Goal: Task Accomplishment & Management: Use online tool/utility

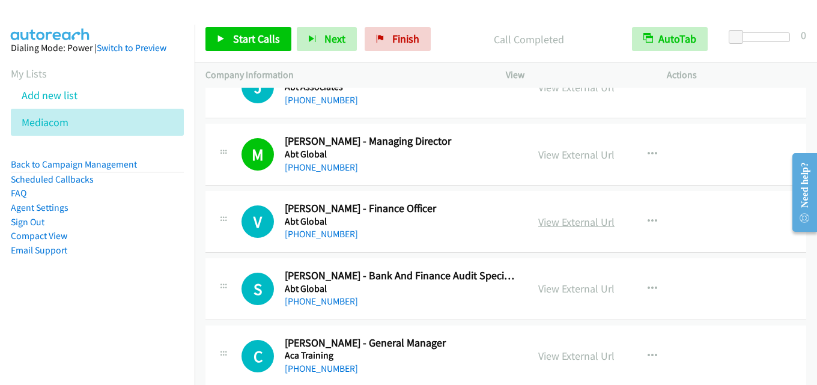
click at [594, 225] on link "View External Url" at bounding box center [576, 222] width 76 height 14
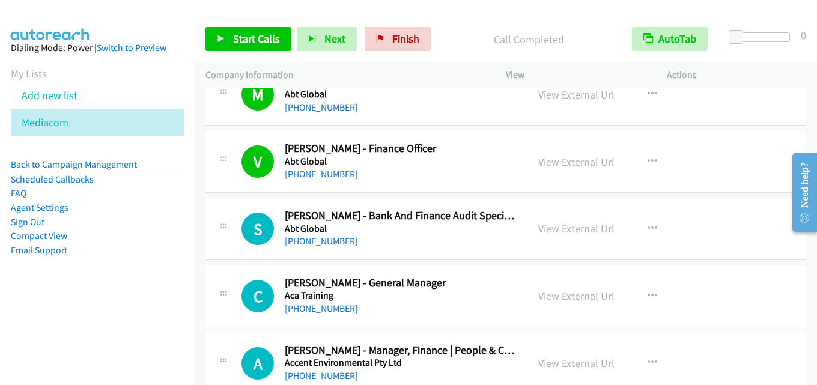
scroll to position [2638, 0]
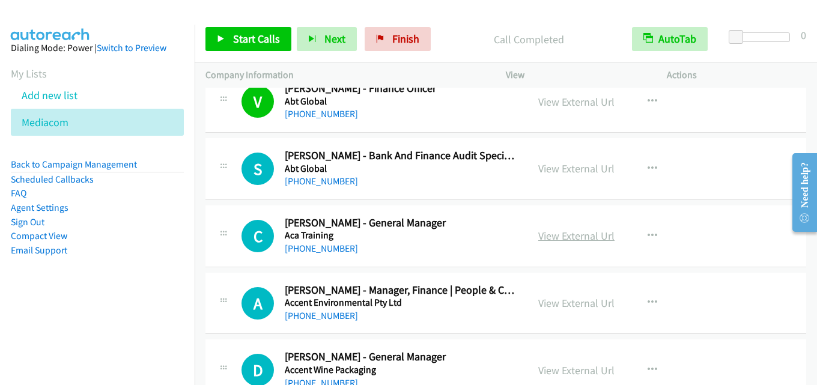
click at [563, 235] on link "View External Url" at bounding box center [576, 236] width 76 height 14
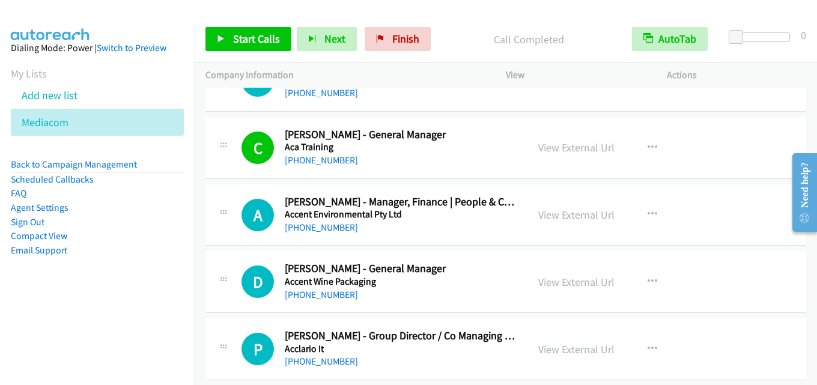
scroll to position [2758, 0]
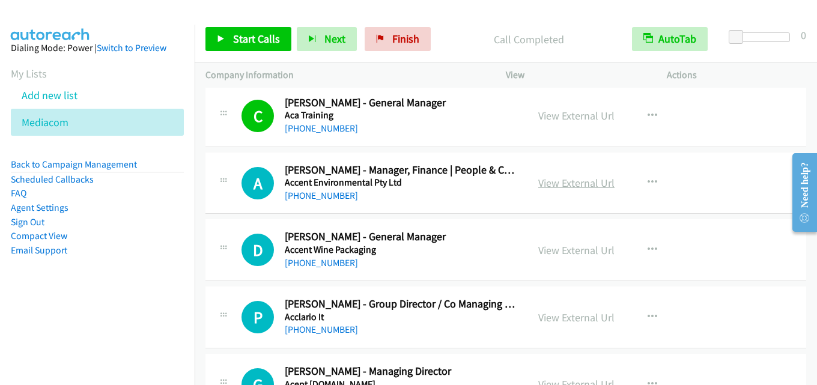
click at [569, 189] on link "View External Url" at bounding box center [576, 183] width 76 height 14
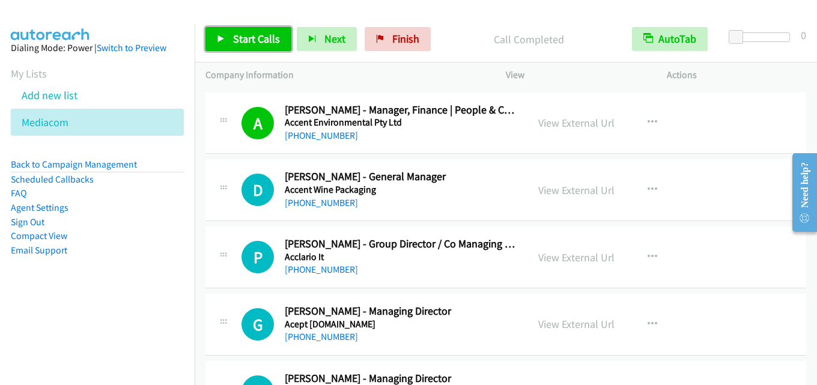
click at [261, 41] on span "Start Calls" at bounding box center [256, 39] width 47 height 14
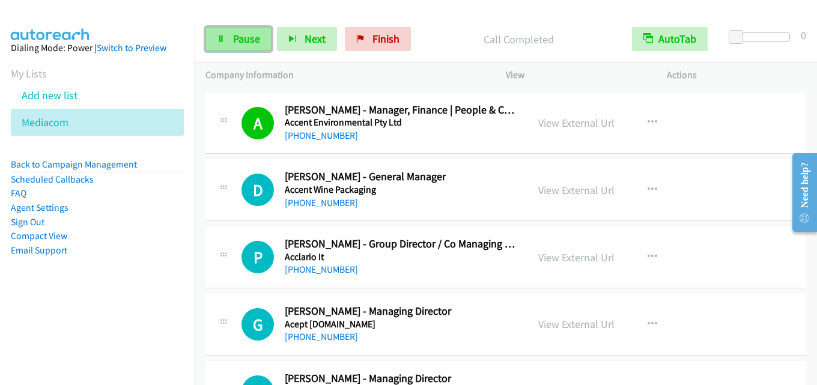
click at [243, 35] on span "Pause" at bounding box center [246, 39] width 27 height 14
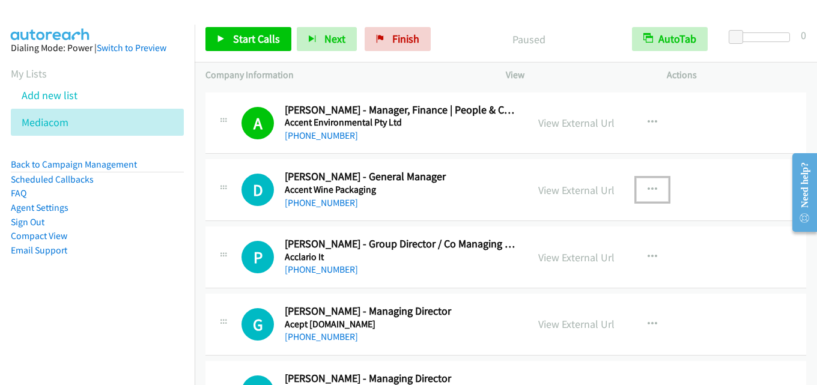
click at [648, 190] on icon "button" at bounding box center [652, 190] width 10 height 10
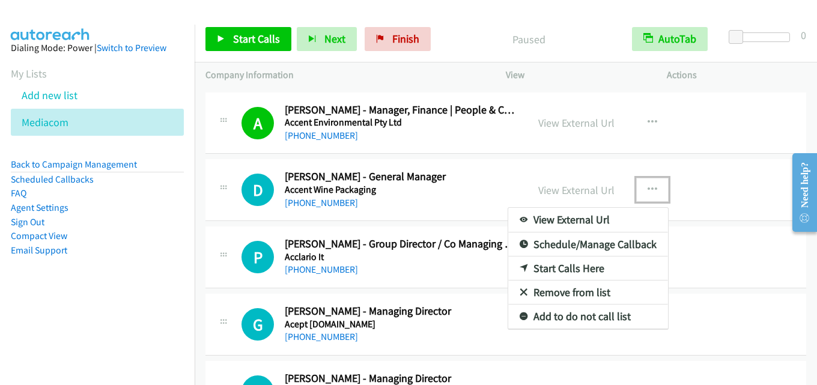
click at [593, 262] on link "Start Calls Here" at bounding box center [588, 268] width 160 height 24
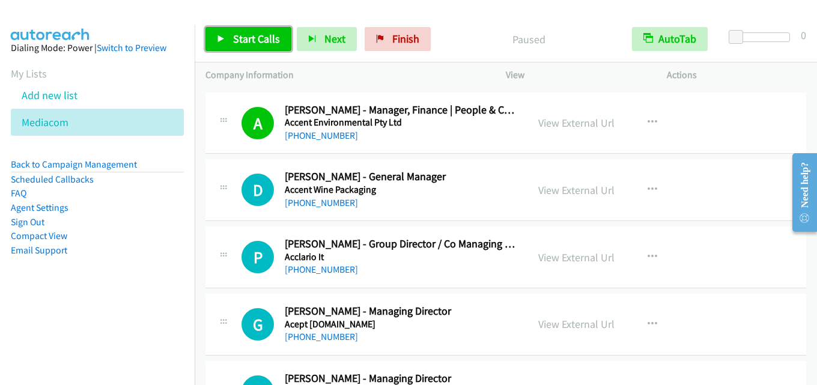
click at [252, 35] on span "Start Calls" at bounding box center [256, 39] width 47 height 14
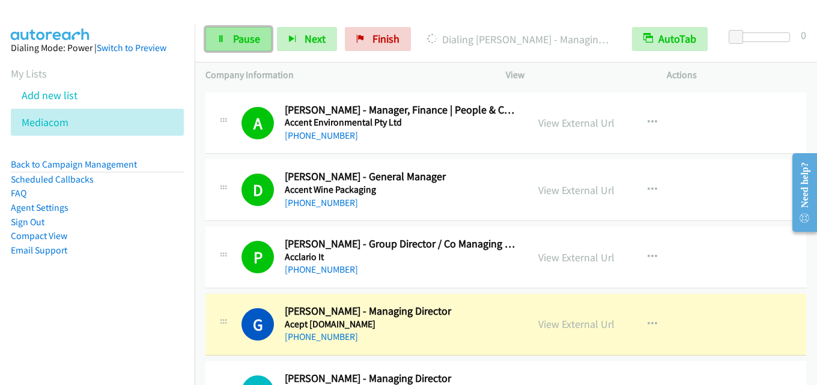
click at [237, 41] on span "Pause" at bounding box center [246, 39] width 27 height 14
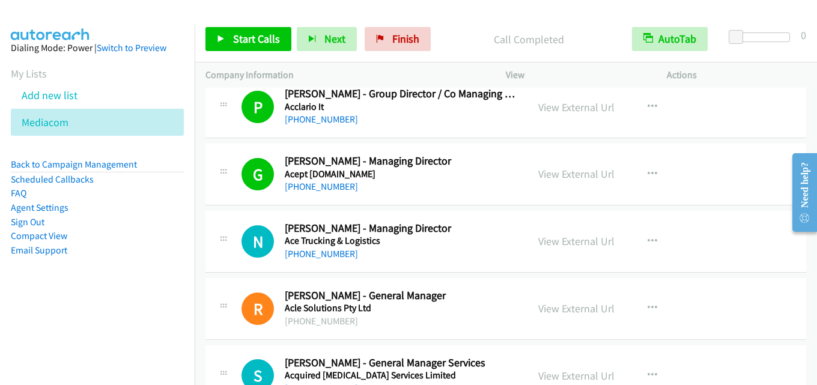
scroll to position [2998, 0]
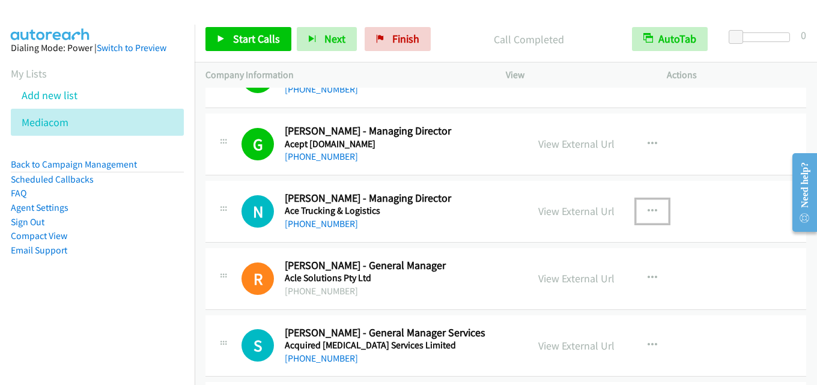
click at [648, 213] on icon "button" at bounding box center [652, 212] width 10 height 10
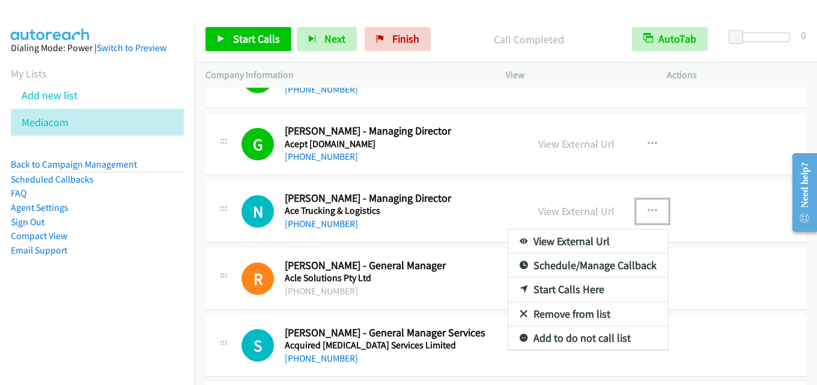
click at [584, 285] on link "Start Calls Here" at bounding box center [588, 289] width 160 height 24
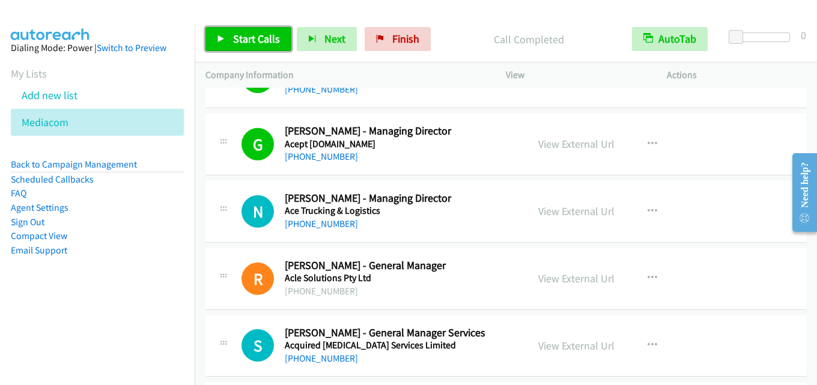
click at [260, 36] on span "Start Calls" at bounding box center [256, 39] width 47 height 14
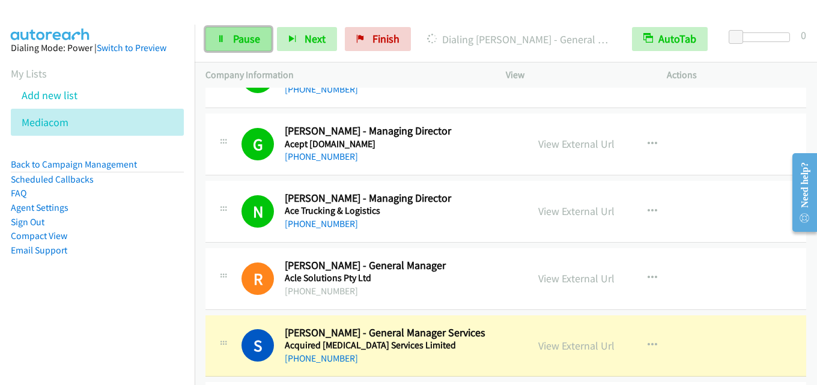
click at [244, 40] on span "Pause" at bounding box center [246, 39] width 27 height 14
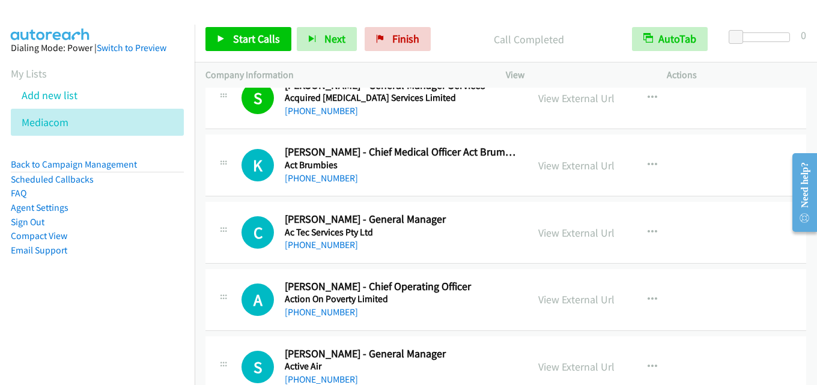
scroll to position [3178, 0]
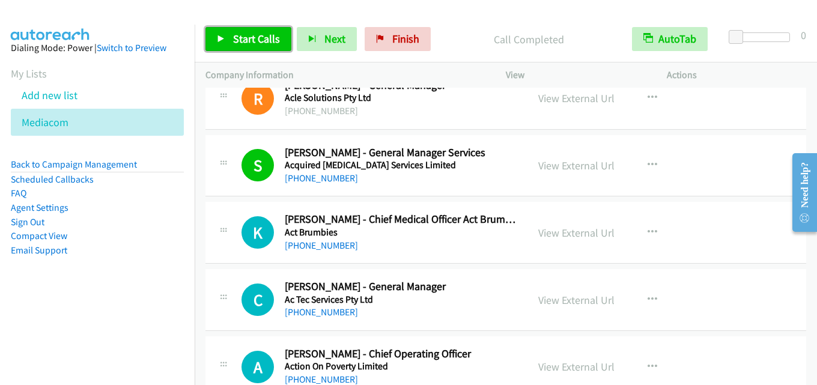
click at [261, 37] on span "Start Calls" at bounding box center [256, 39] width 47 height 14
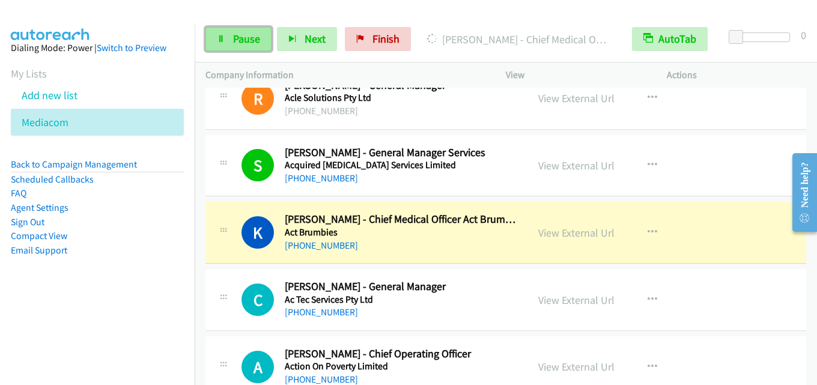
click at [243, 34] on span "Pause" at bounding box center [246, 39] width 27 height 14
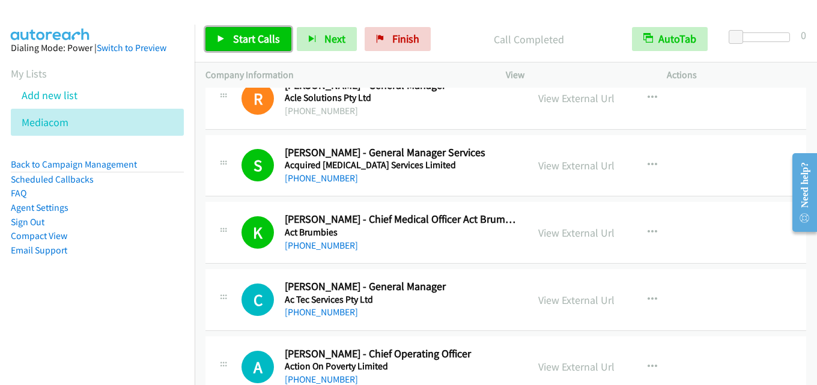
click at [244, 38] on span "Start Calls" at bounding box center [256, 39] width 47 height 14
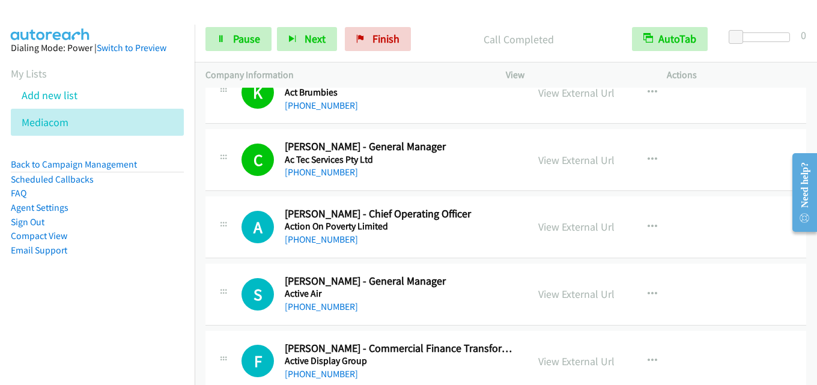
scroll to position [3298, 0]
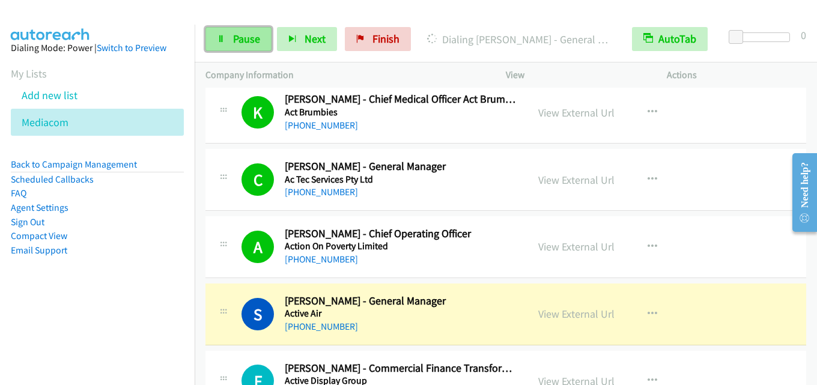
click at [238, 37] on span "Pause" at bounding box center [246, 39] width 27 height 14
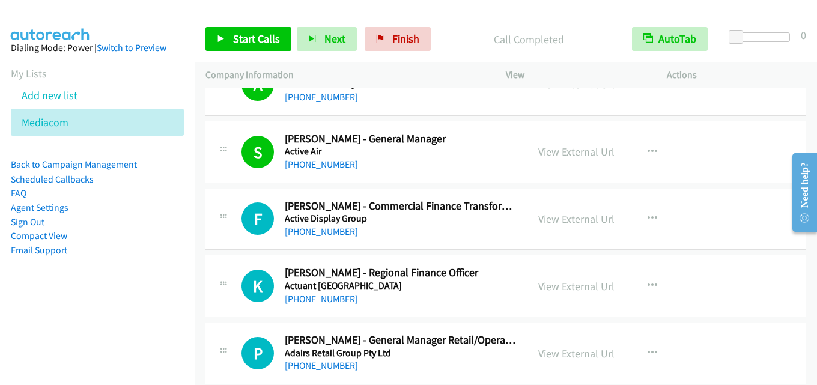
scroll to position [3478, 0]
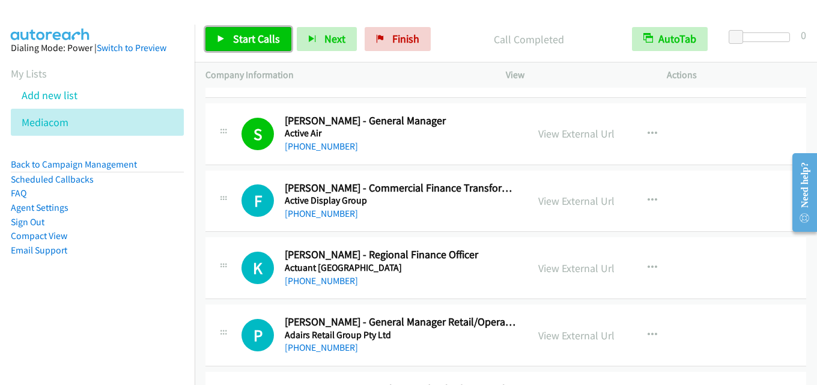
click at [272, 39] on span "Start Calls" at bounding box center [256, 39] width 47 height 14
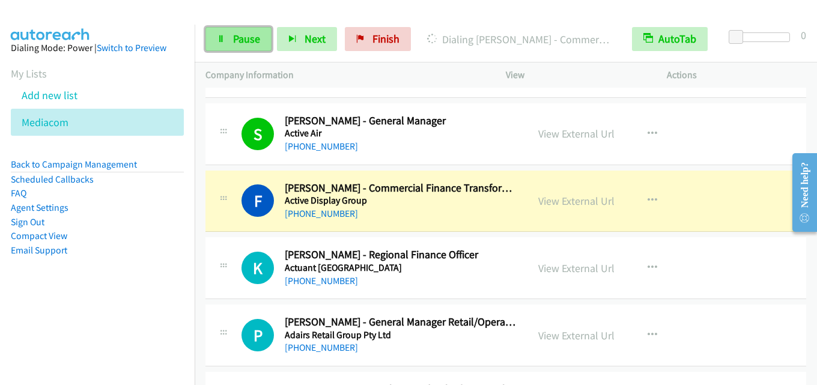
click at [240, 49] on link "Pause" at bounding box center [238, 39] width 66 height 24
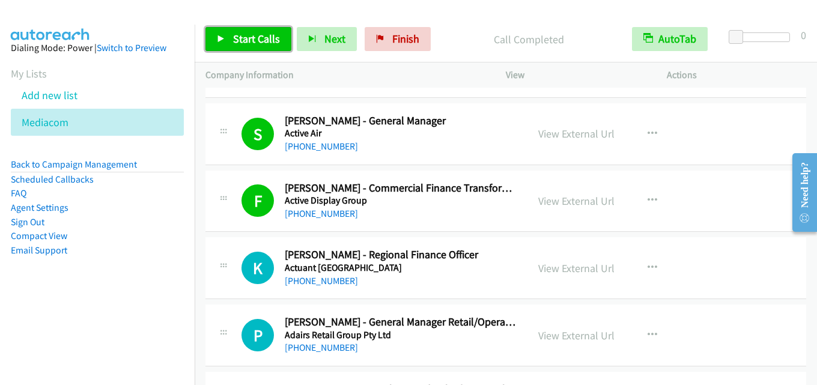
click at [244, 41] on span "Start Calls" at bounding box center [256, 39] width 47 height 14
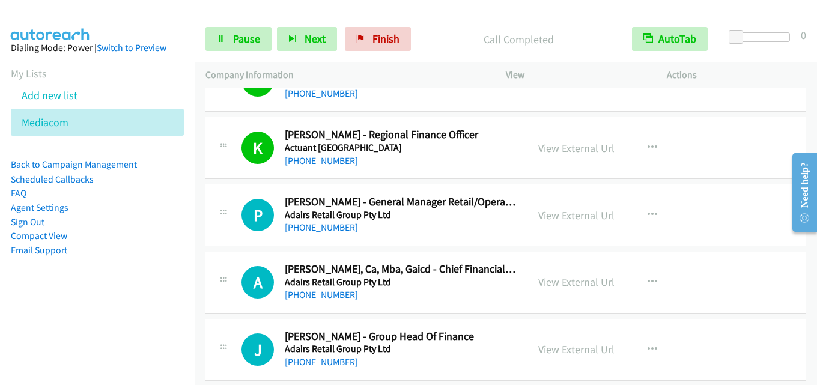
scroll to position [3659, 0]
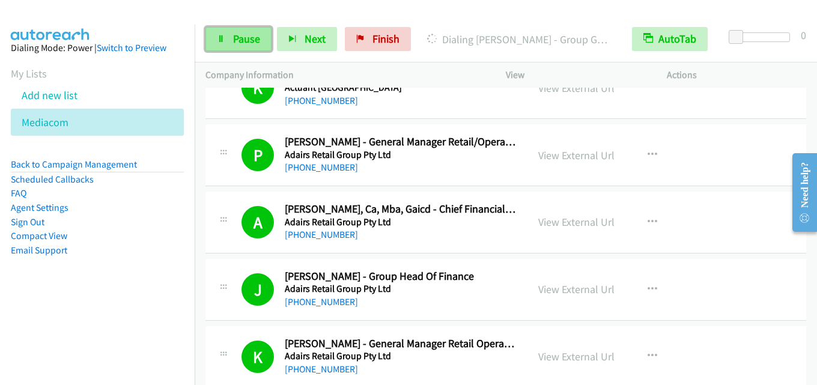
click at [252, 40] on span "Pause" at bounding box center [246, 39] width 27 height 14
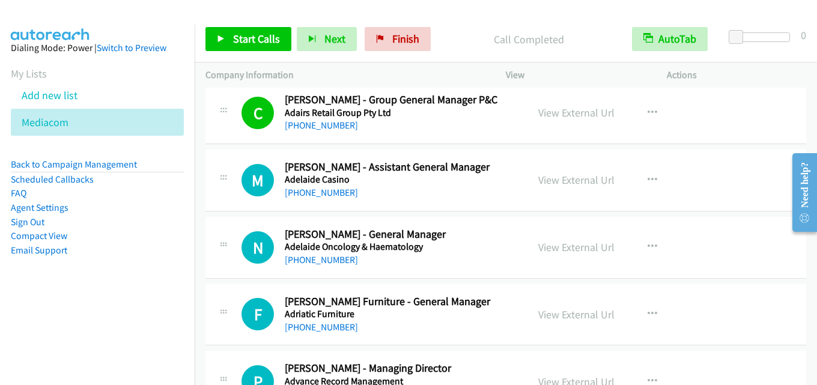
scroll to position [4139, 0]
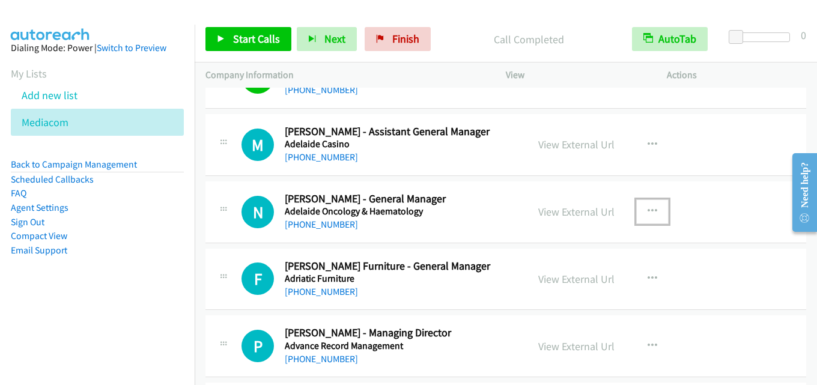
click at [651, 208] on icon "button" at bounding box center [652, 212] width 10 height 10
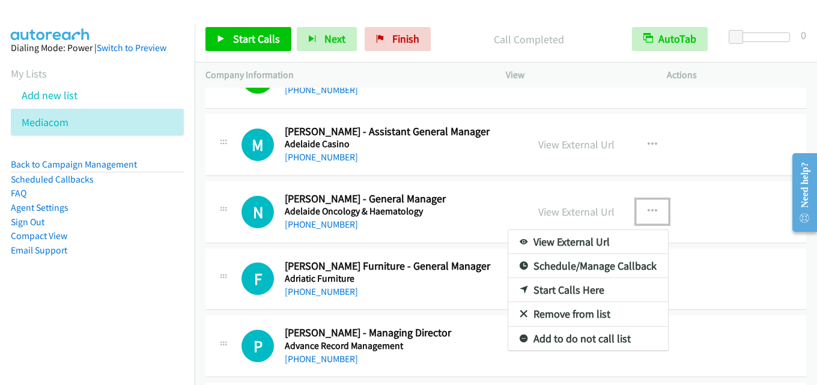
click at [563, 287] on link "Start Calls Here" at bounding box center [588, 290] width 160 height 24
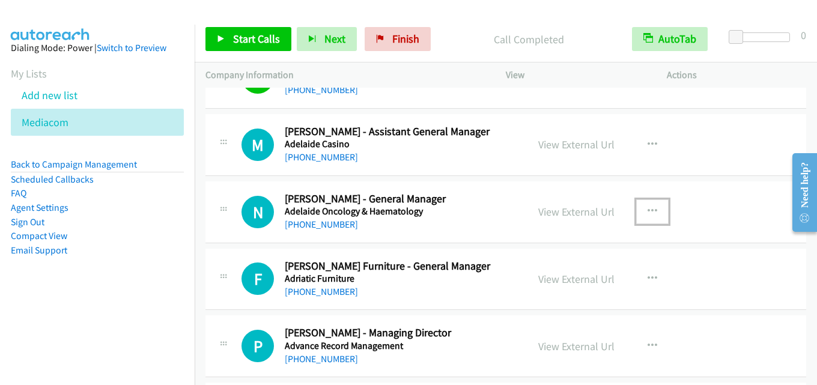
scroll to position [4079, 0]
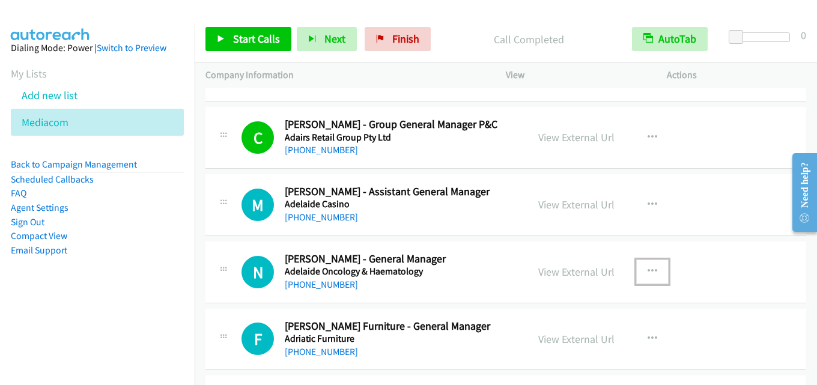
click at [651, 267] on icon "button" at bounding box center [652, 272] width 10 height 10
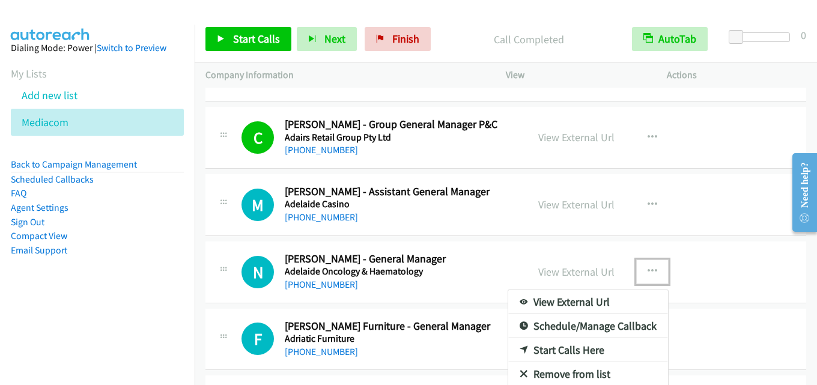
click at [568, 347] on link "Start Calls Here" at bounding box center [588, 350] width 160 height 24
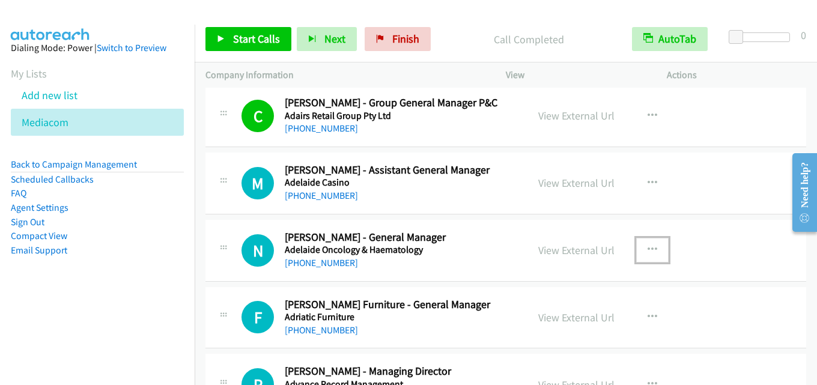
scroll to position [4139, 0]
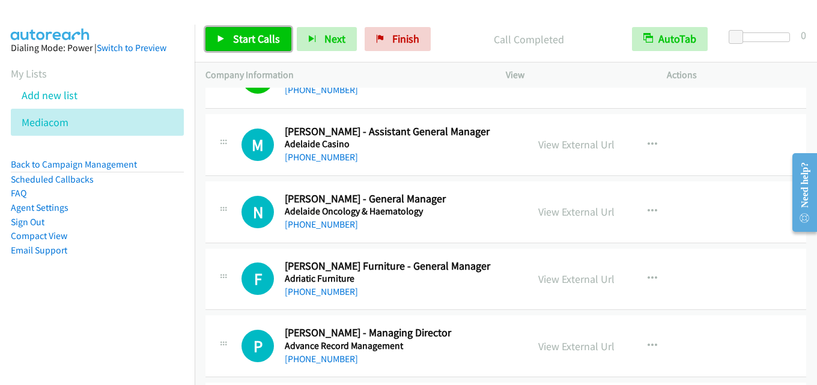
click at [240, 33] on span "Start Calls" at bounding box center [256, 39] width 47 height 14
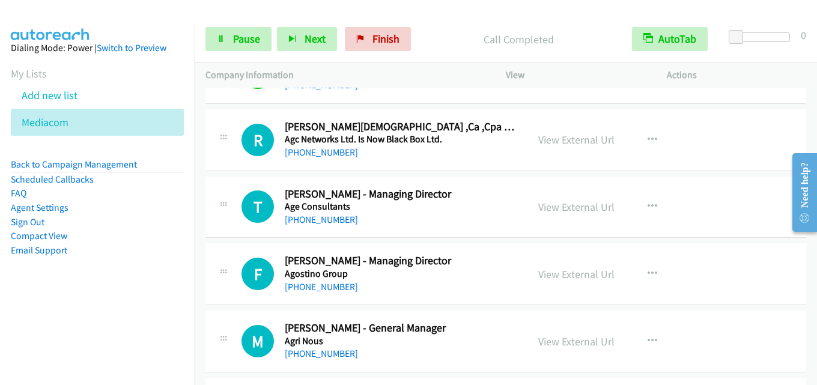
scroll to position [4559, 0]
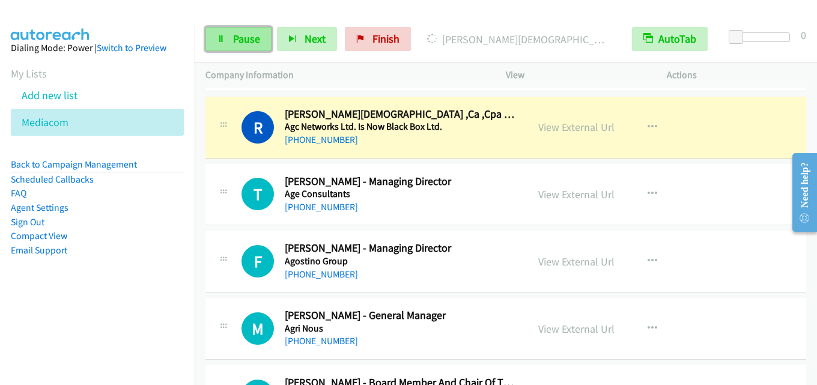
click at [247, 35] on span "Pause" at bounding box center [246, 39] width 27 height 14
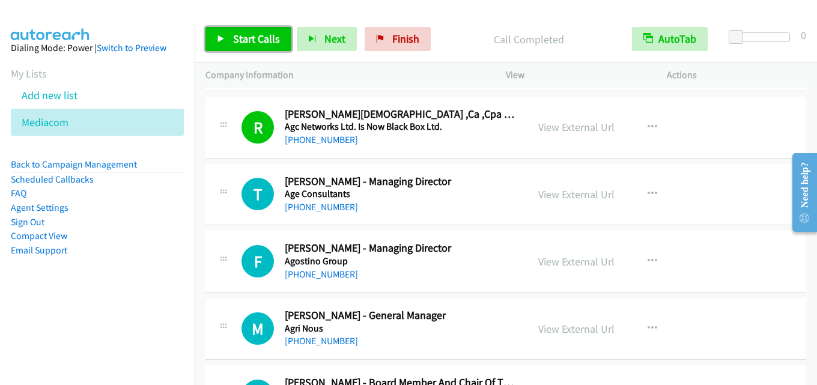
click at [264, 32] on span "Start Calls" at bounding box center [256, 39] width 47 height 14
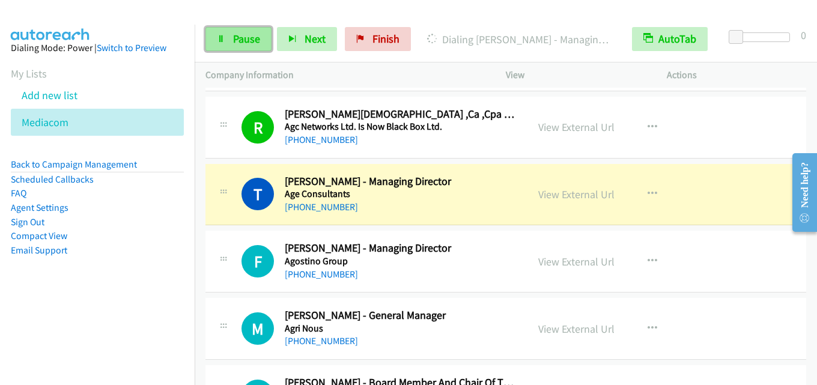
click at [235, 36] on span "Pause" at bounding box center [246, 39] width 27 height 14
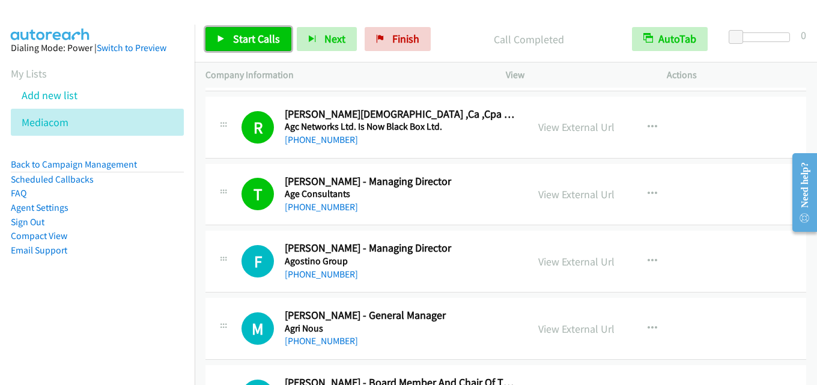
click at [255, 39] on span "Start Calls" at bounding box center [256, 39] width 47 height 14
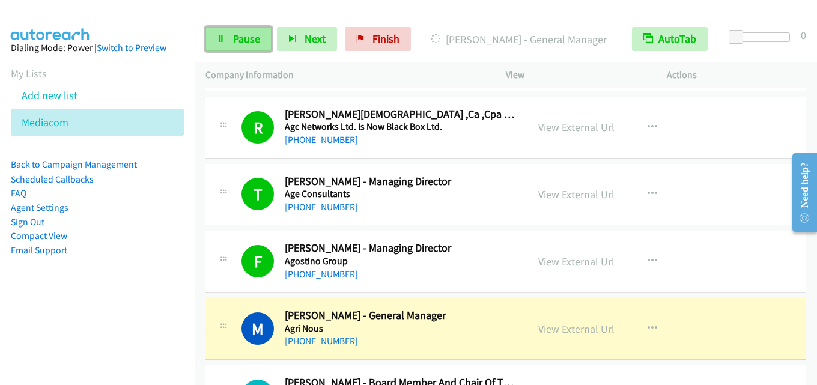
click at [236, 41] on span "Pause" at bounding box center [246, 39] width 27 height 14
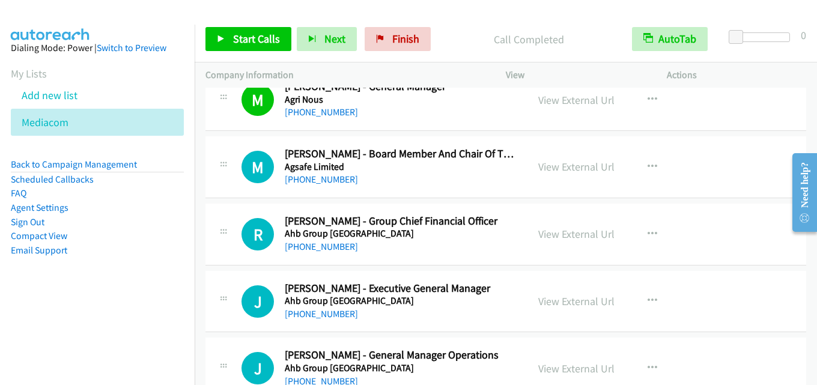
scroll to position [4799, 0]
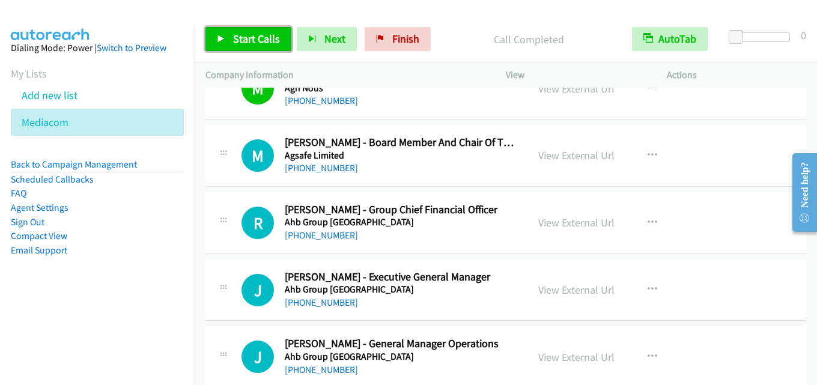
click at [240, 32] on span "Start Calls" at bounding box center [256, 39] width 47 height 14
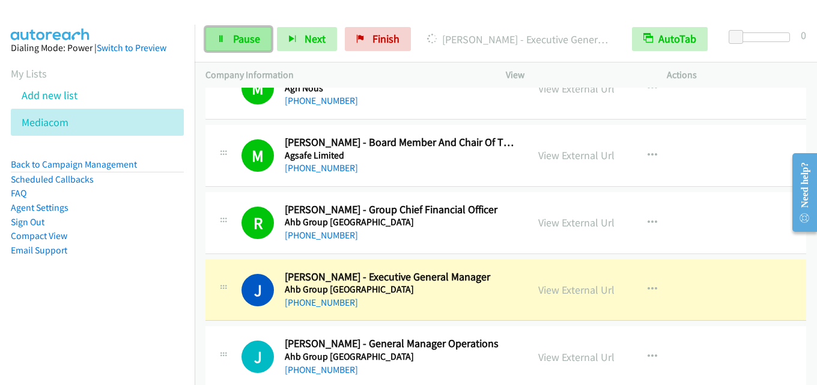
click at [251, 34] on span "Pause" at bounding box center [246, 39] width 27 height 14
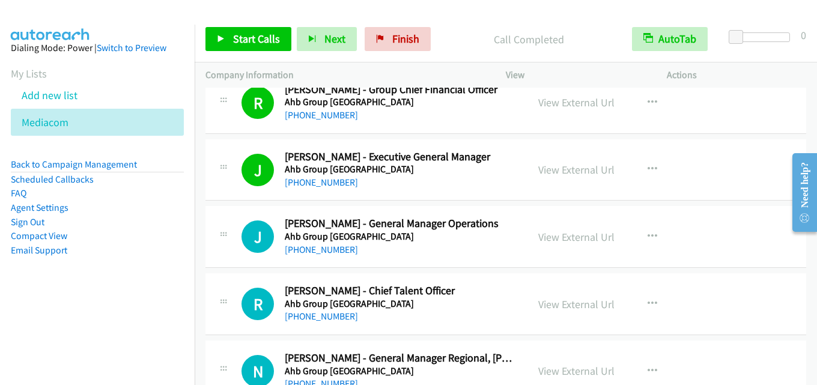
scroll to position [4980, 0]
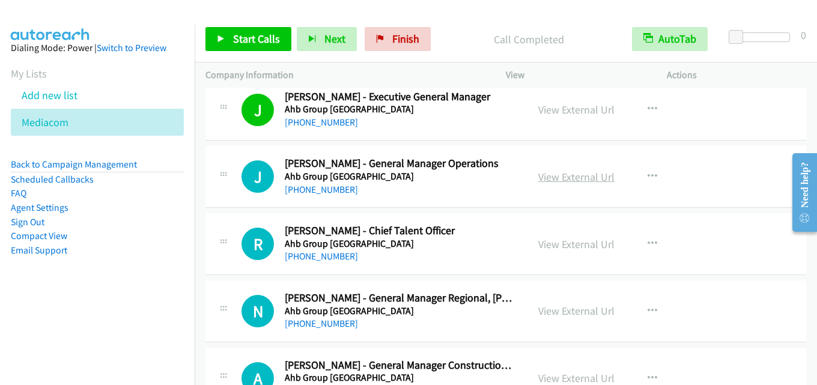
click at [577, 180] on link "View External Url" at bounding box center [576, 177] width 76 height 14
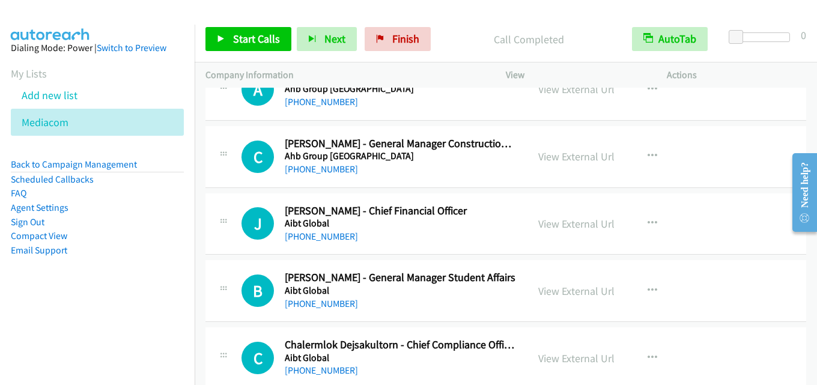
scroll to position [5280, 0]
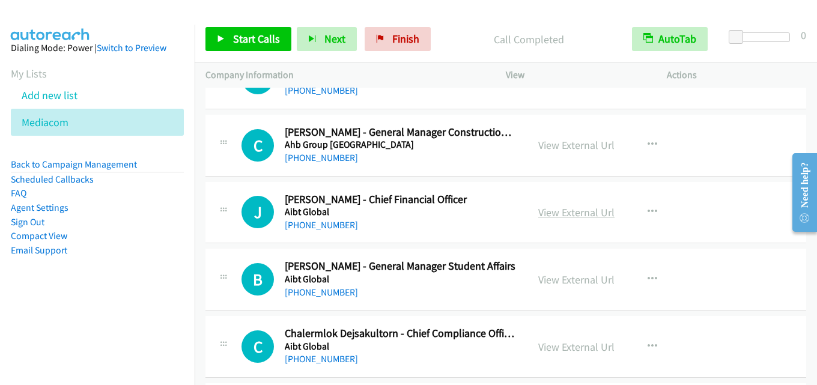
click at [591, 217] on link "View External Url" at bounding box center [576, 212] width 76 height 14
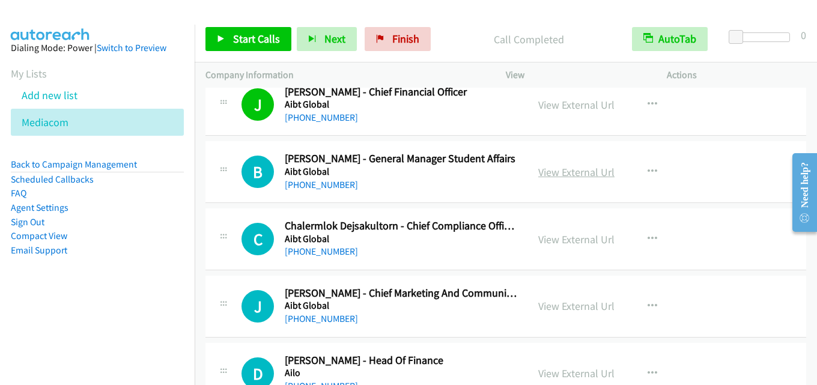
scroll to position [5400, 0]
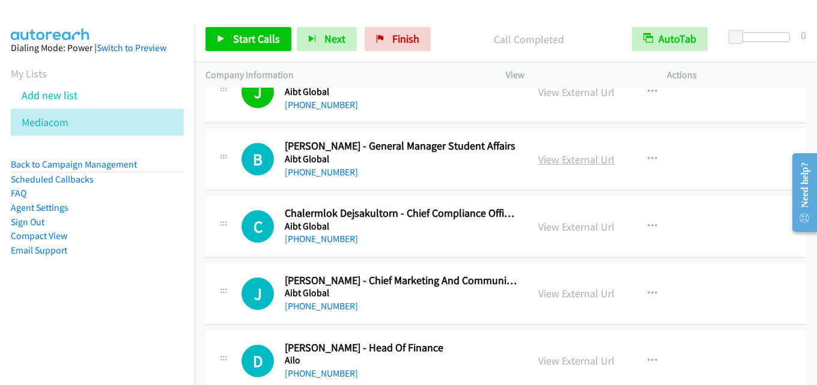
click at [559, 226] on link "View External Url" at bounding box center [576, 227] width 76 height 14
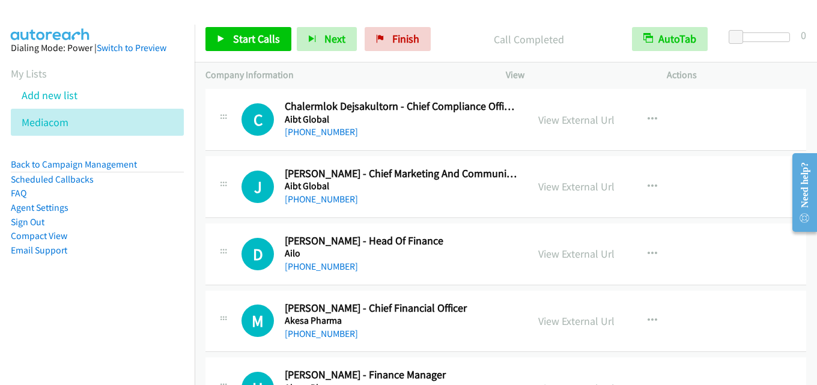
scroll to position [5520, 0]
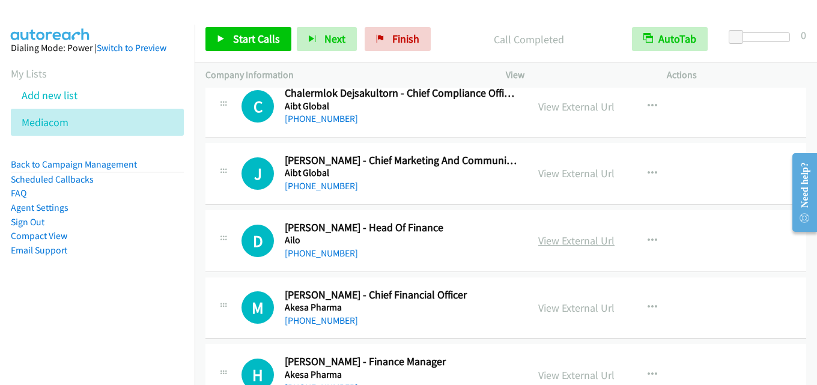
click at [589, 236] on link "View External Url" at bounding box center [576, 241] width 76 height 14
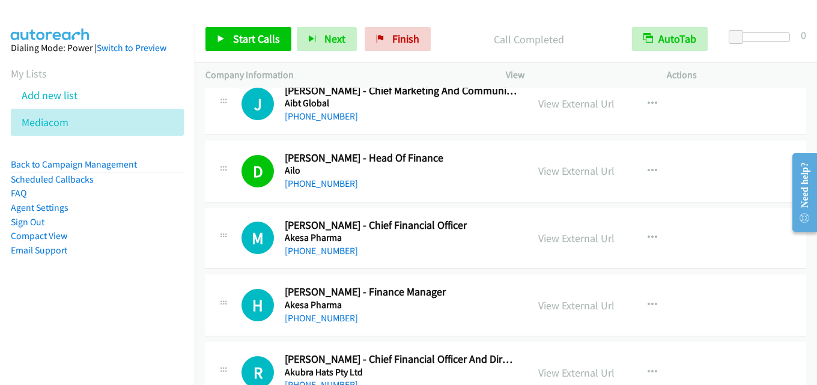
scroll to position [5580, 0]
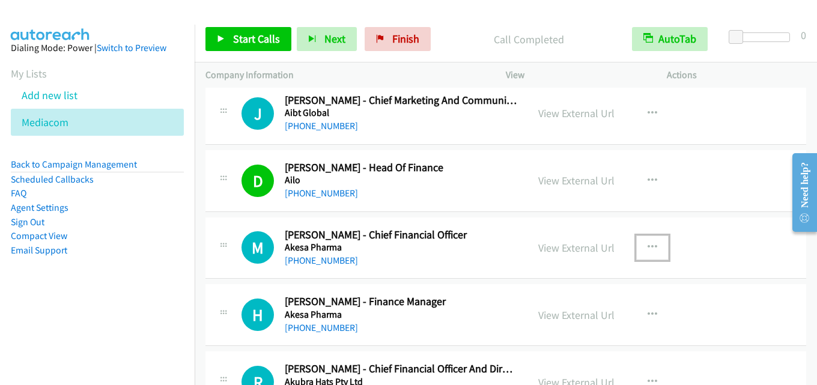
click at [655, 243] on button "button" at bounding box center [652, 247] width 32 height 24
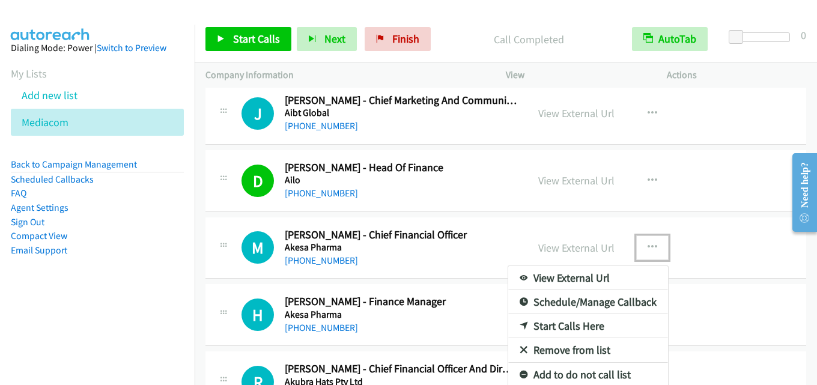
click at [548, 321] on link "Start Calls Here" at bounding box center [588, 326] width 160 height 24
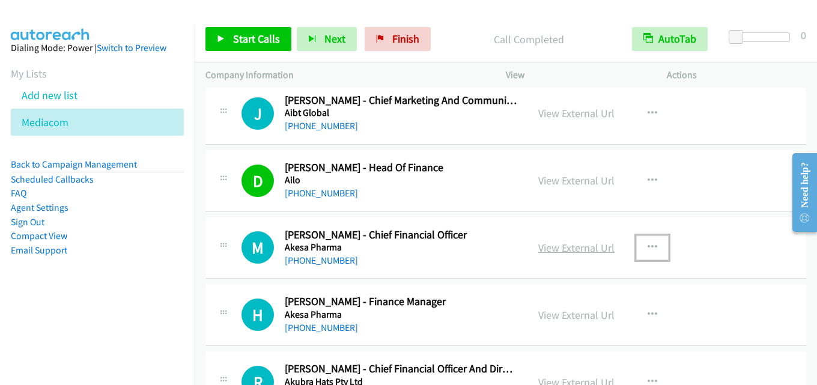
click at [567, 247] on link "View External Url" at bounding box center [576, 248] width 76 height 14
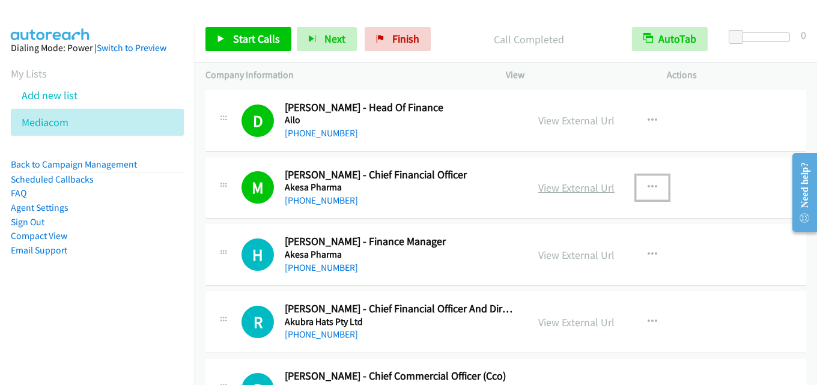
scroll to position [5700, 0]
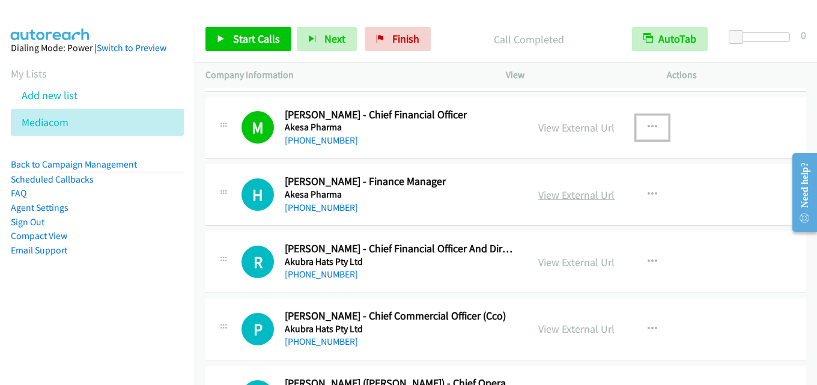
click at [583, 195] on link "View External Url" at bounding box center [576, 195] width 76 height 14
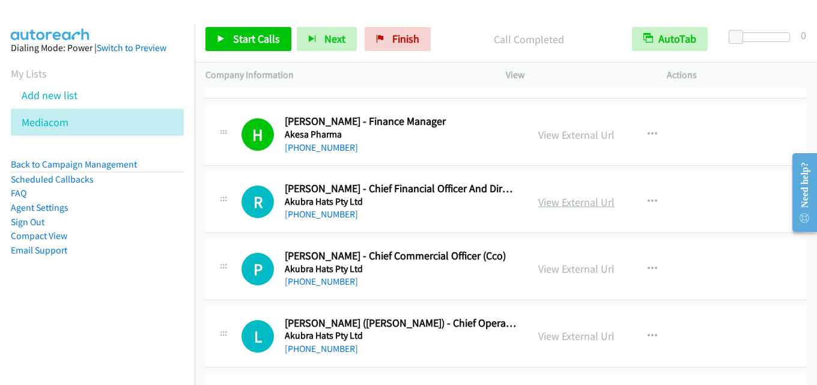
click at [596, 201] on link "View External Url" at bounding box center [576, 202] width 76 height 14
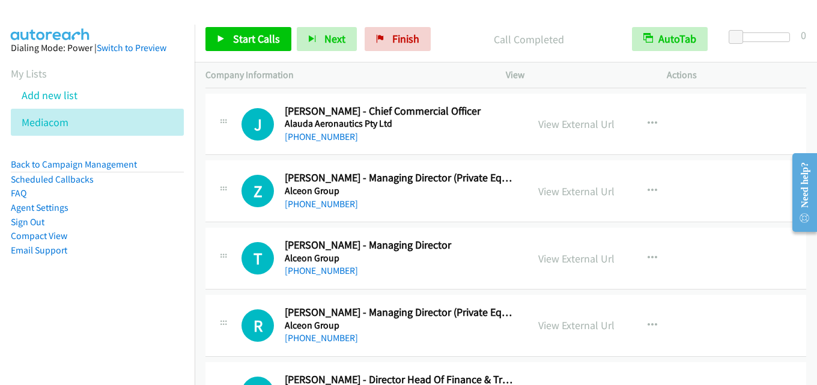
scroll to position [6060, 0]
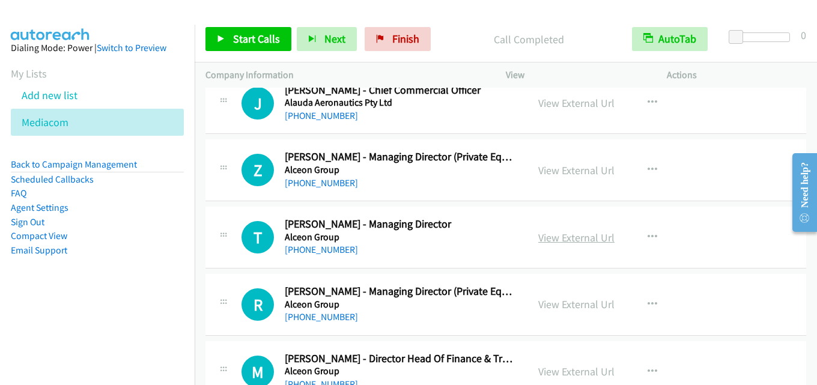
click at [561, 240] on link "View External Url" at bounding box center [576, 238] width 76 height 14
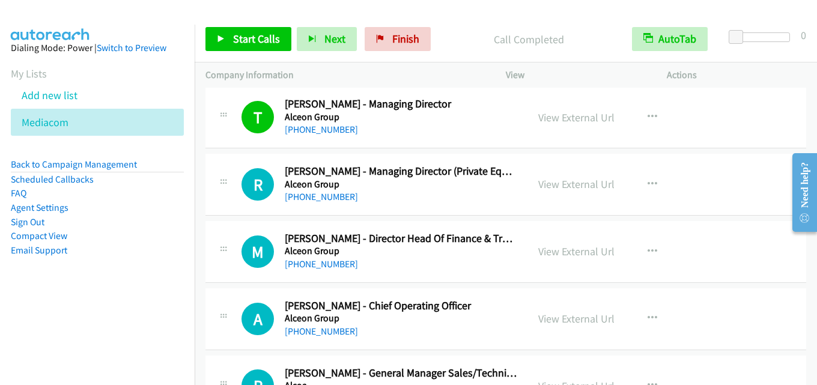
scroll to position [6241, 0]
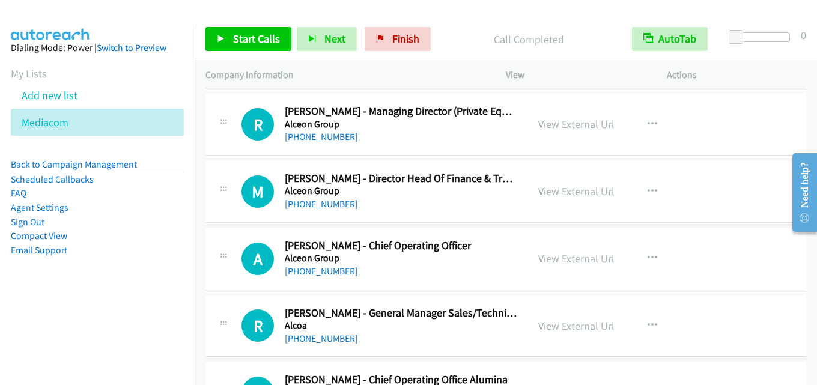
click at [549, 190] on link "View External Url" at bounding box center [576, 191] width 76 height 14
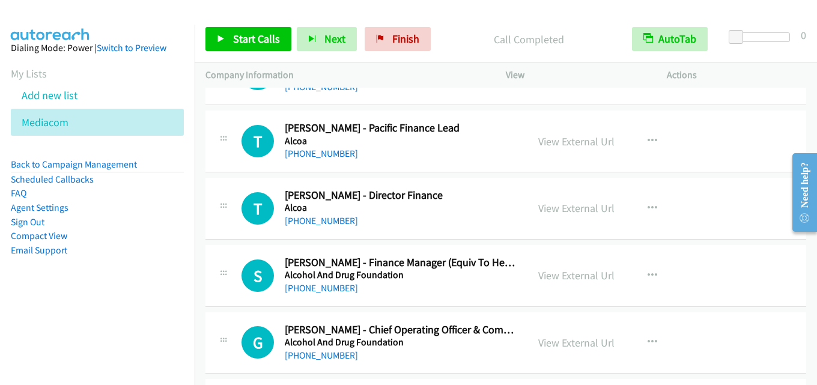
scroll to position [6541, 0]
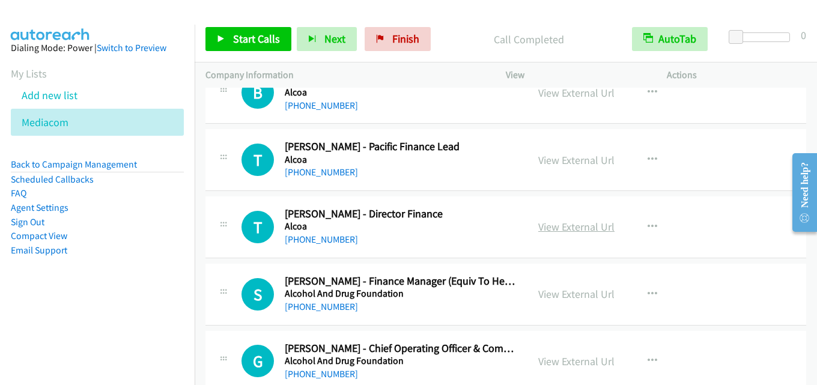
click at [560, 227] on link "View External Url" at bounding box center [576, 227] width 76 height 14
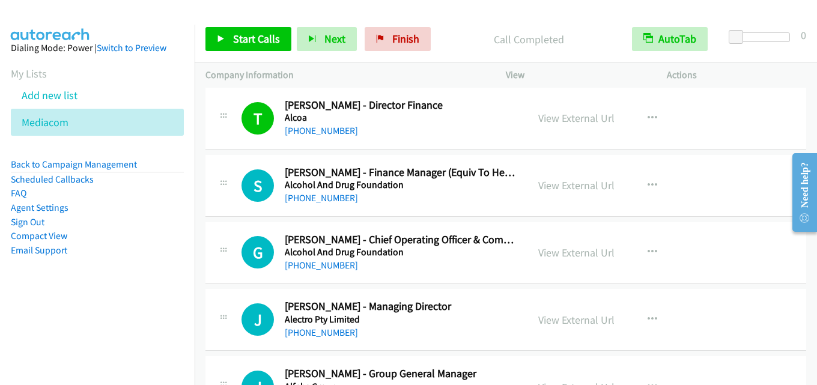
scroll to position [6661, 0]
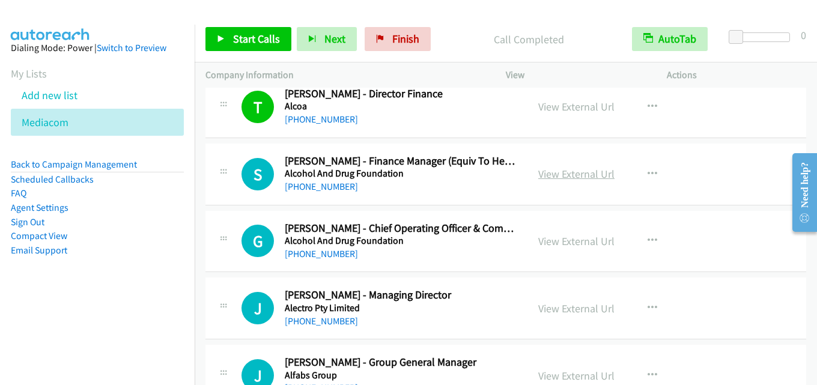
click at [569, 178] on link "View External Url" at bounding box center [576, 174] width 76 height 14
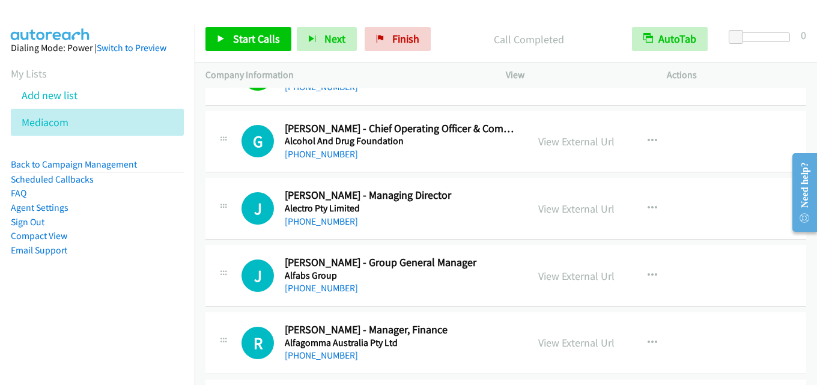
scroll to position [6781, 0]
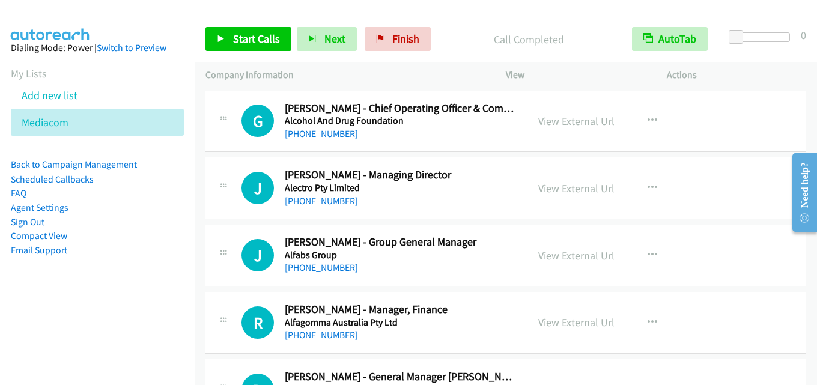
click at [581, 189] on link "View External Url" at bounding box center [576, 188] width 76 height 14
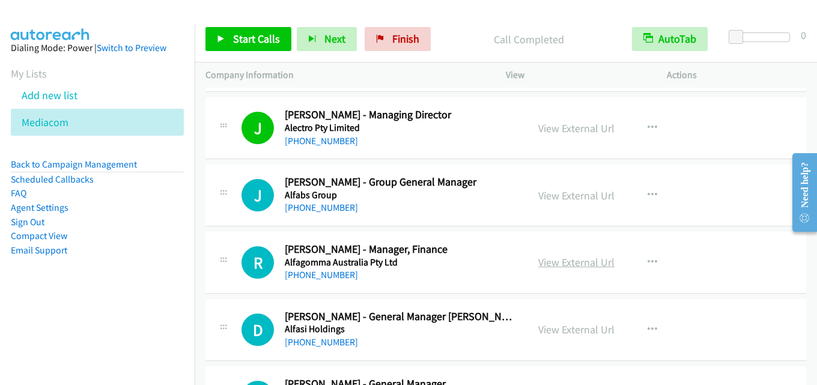
scroll to position [6901, 0]
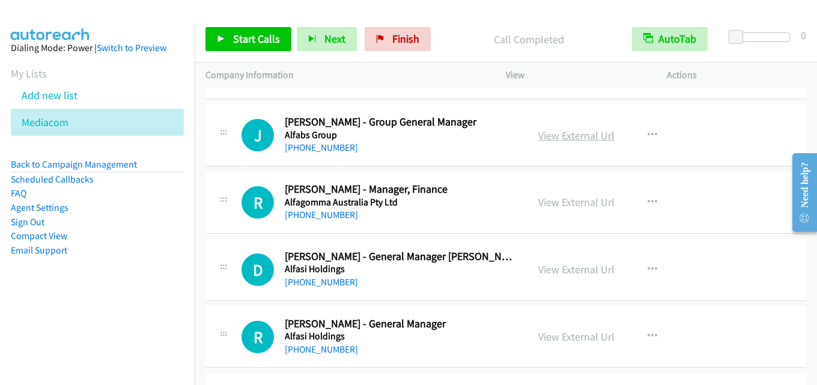
click at [574, 133] on link "View External Url" at bounding box center [576, 135] width 76 height 14
click at [589, 199] on link "View External Url" at bounding box center [576, 202] width 76 height 14
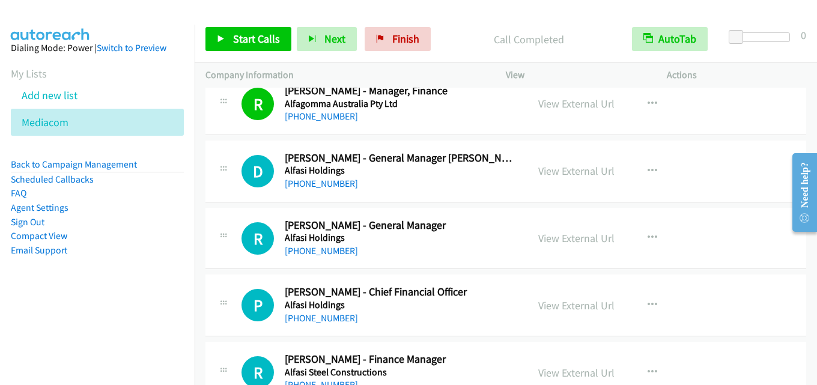
scroll to position [7021, 0]
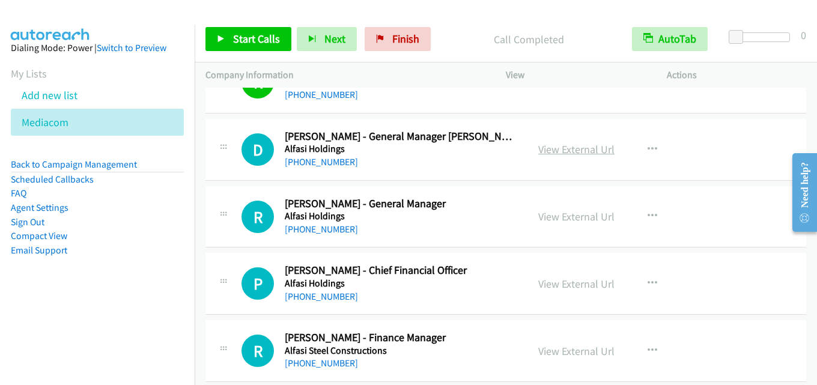
click at [567, 147] on link "View External Url" at bounding box center [576, 149] width 76 height 14
click at [578, 222] on link "View External Url" at bounding box center [576, 217] width 76 height 14
click at [649, 216] on icon "button" at bounding box center [652, 216] width 10 height 10
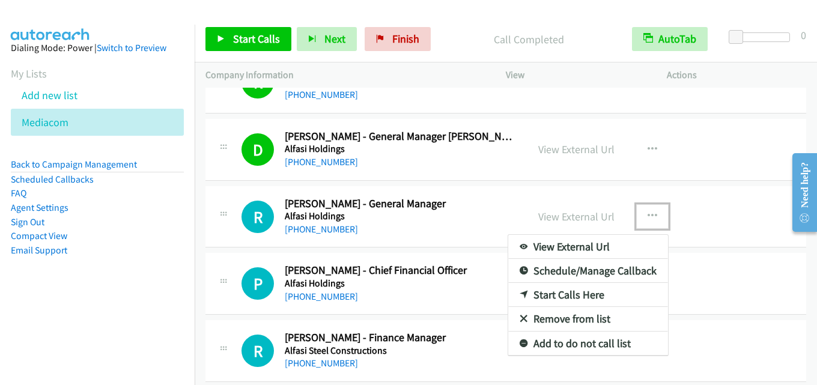
click at [602, 297] on link "Start Calls Here" at bounding box center [588, 295] width 160 height 24
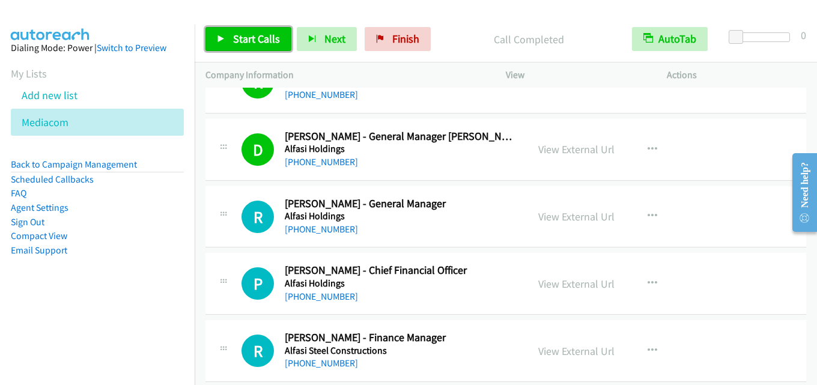
click at [255, 37] on span "Start Calls" at bounding box center [256, 39] width 47 height 14
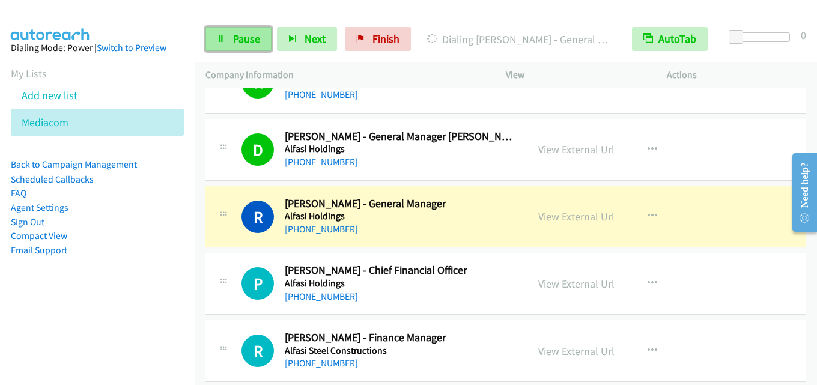
click at [236, 32] on span "Pause" at bounding box center [246, 39] width 27 height 14
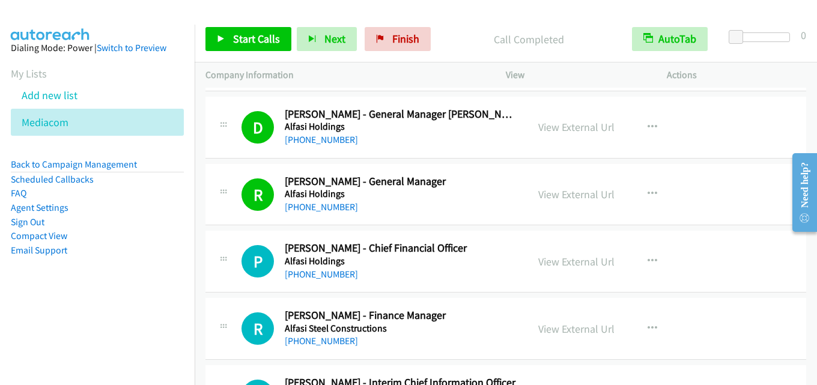
scroll to position [7081, 0]
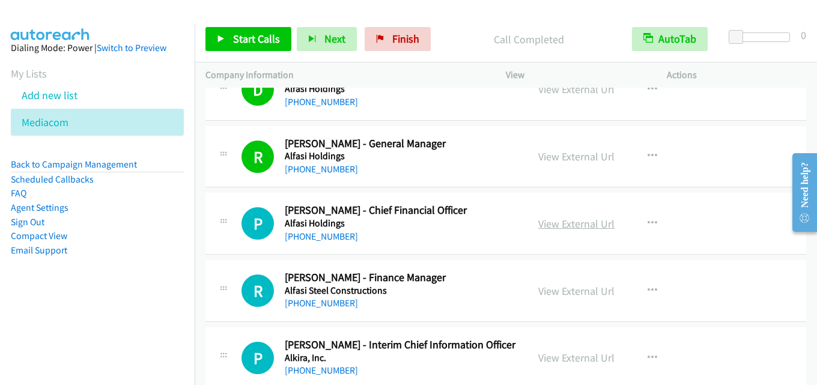
click at [579, 219] on link "View External Url" at bounding box center [576, 224] width 76 height 14
click at [244, 41] on span "Start Calls" at bounding box center [256, 39] width 47 height 14
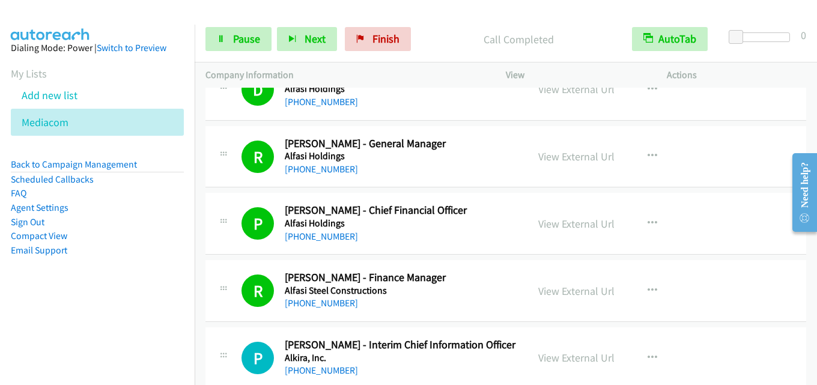
scroll to position [7141, 0]
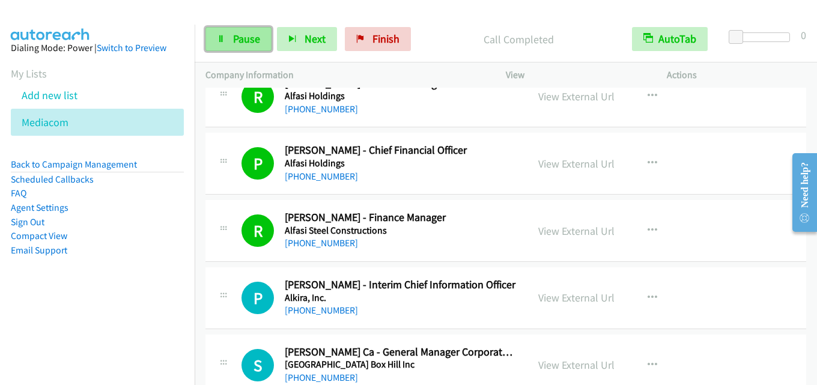
click at [238, 40] on span "Pause" at bounding box center [246, 39] width 27 height 14
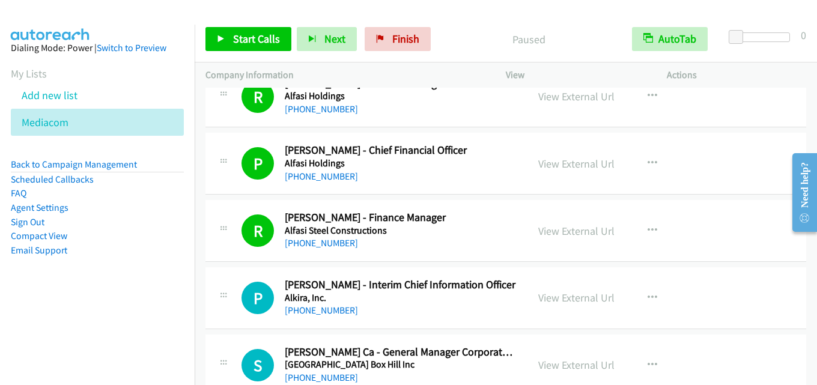
scroll to position [7201, 0]
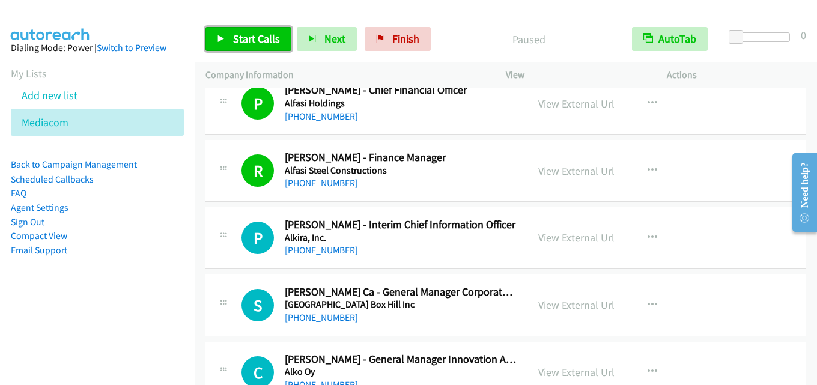
click at [259, 37] on span "Start Calls" at bounding box center [256, 39] width 47 height 14
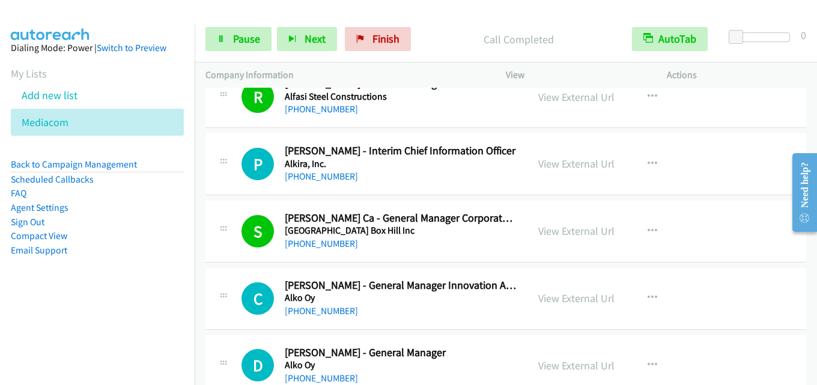
scroll to position [7261, 0]
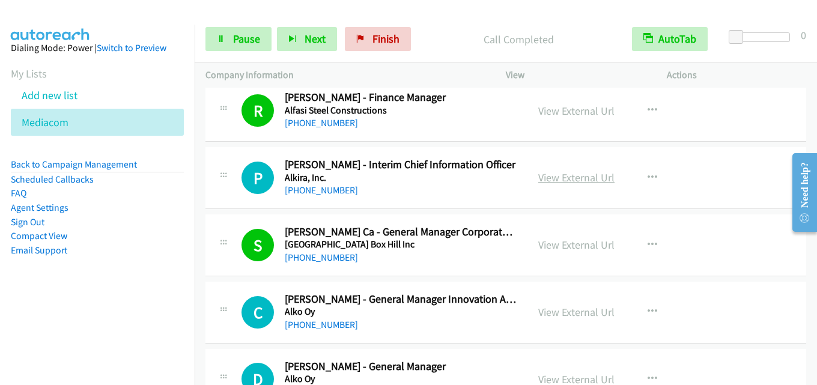
click at [571, 177] on link "View External Url" at bounding box center [576, 178] width 76 height 14
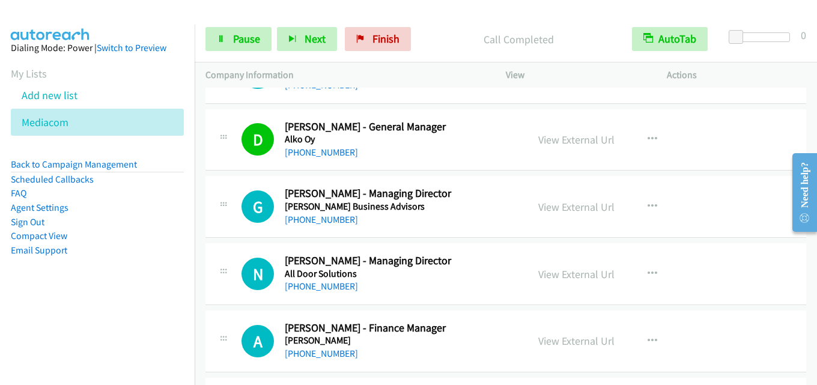
scroll to position [7502, 0]
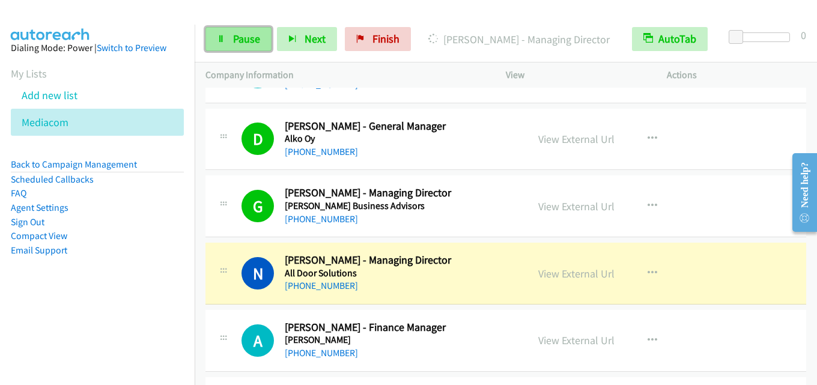
click at [235, 43] on span "Pause" at bounding box center [246, 39] width 27 height 14
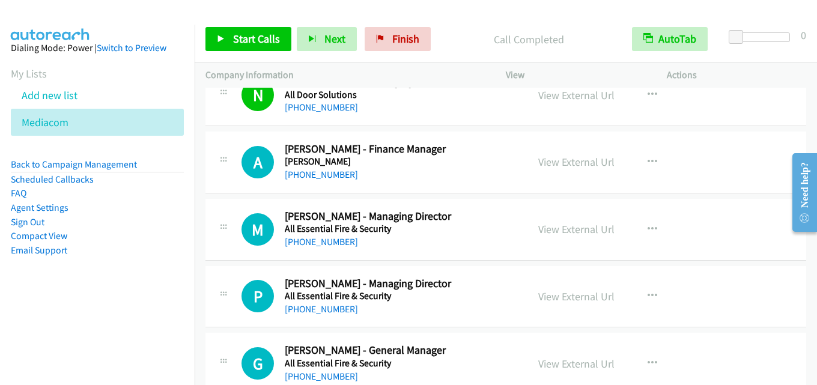
scroll to position [7682, 0]
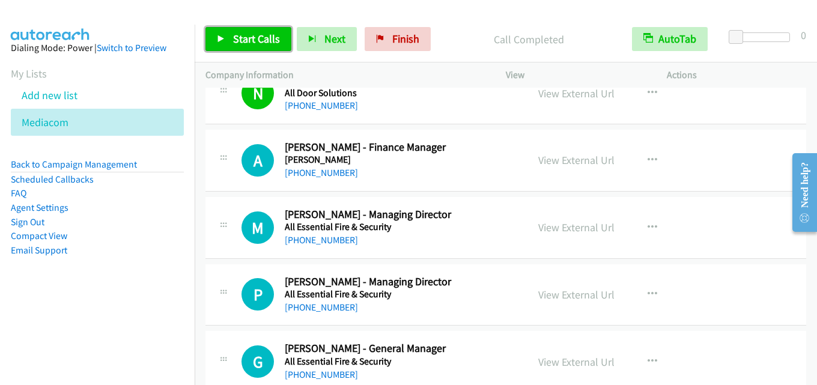
click at [263, 43] on span "Start Calls" at bounding box center [256, 39] width 47 height 14
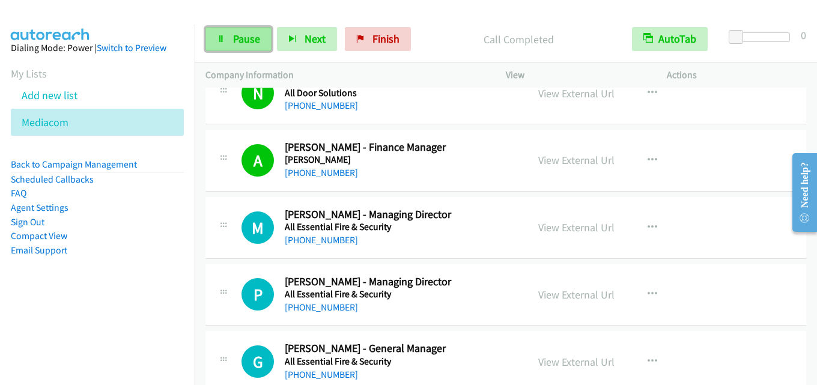
click at [255, 28] on link "Pause" at bounding box center [238, 39] width 66 height 24
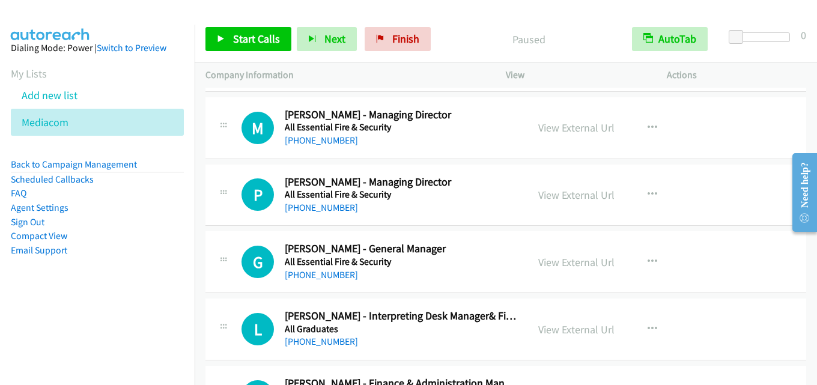
scroll to position [7802, 0]
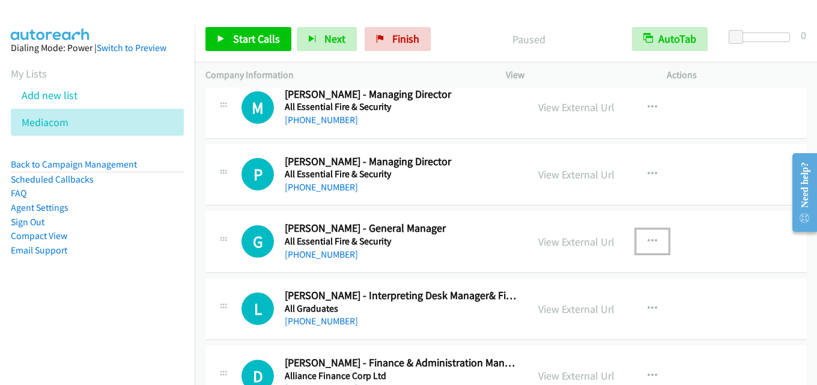
click at [653, 240] on button "button" at bounding box center [652, 241] width 32 height 24
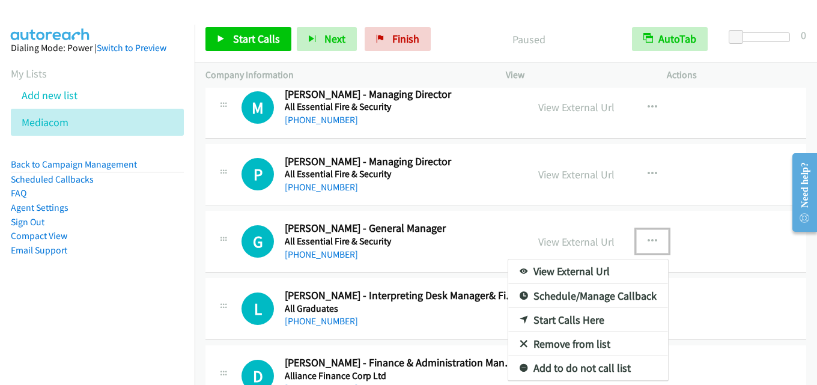
click at [582, 312] on link "Start Calls Here" at bounding box center [588, 320] width 160 height 24
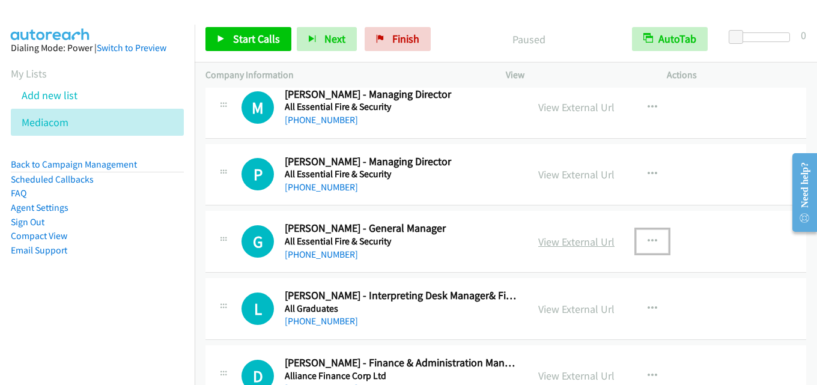
click at [572, 243] on link "View External Url" at bounding box center [576, 242] width 76 height 14
click at [250, 37] on span "Start Calls" at bounding box center [256, 39] width 47 height 14
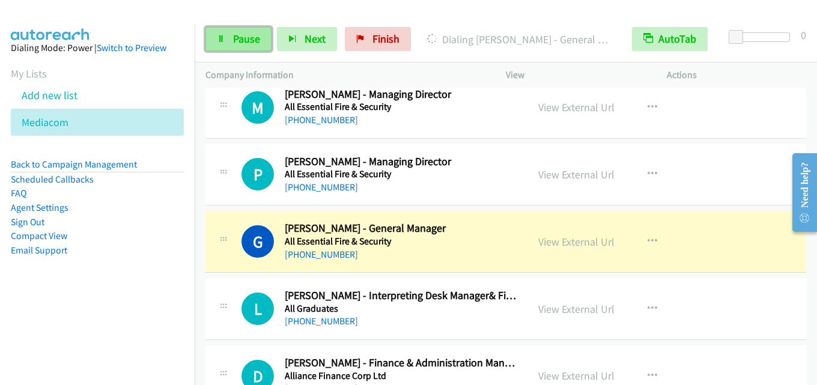
click at [237, 35] on span "Pause" at bounding box center [246, 39] width 27 height 14
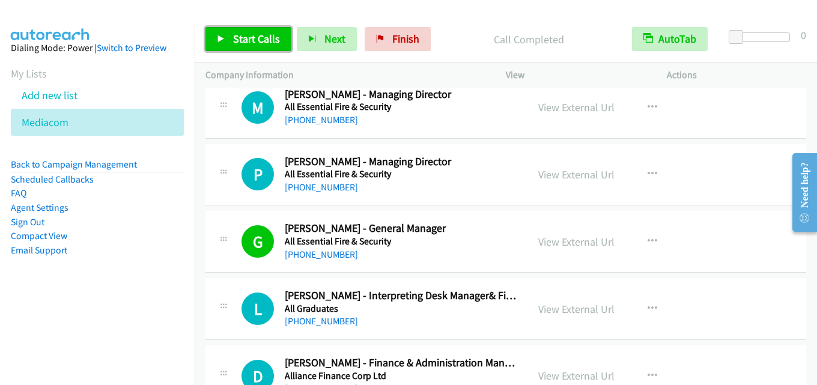
click at [264, 32] on span "Start Calls" at bounding box center [256, 39] width 47 height 14
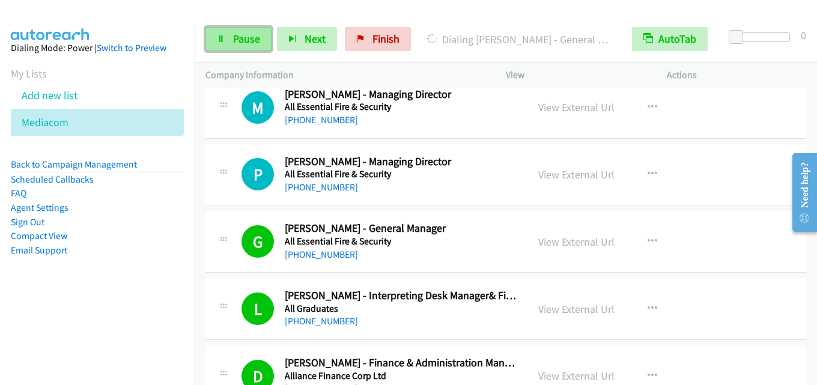
click at [249, 32] on span "Pause" at bounding box center [246, 39] width 27 height 14
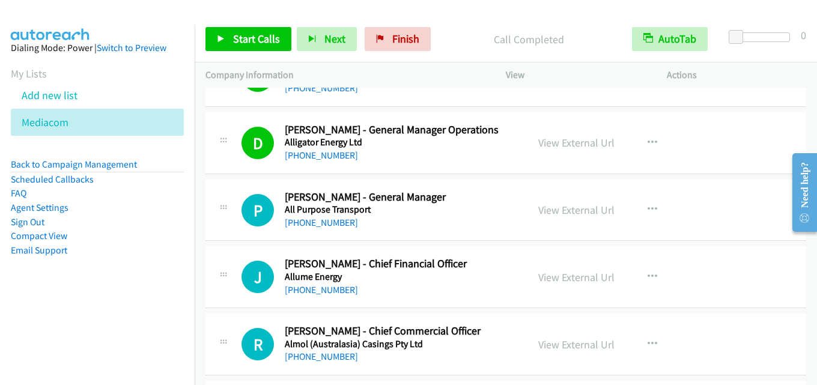
scroll to position [8042, 0]
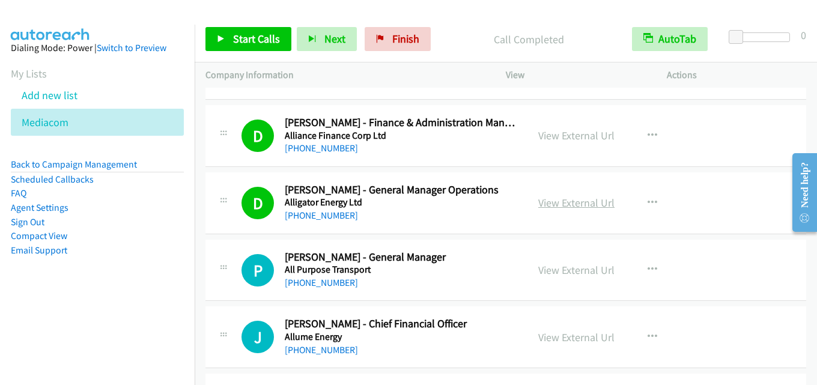
click at [572, 207] on link "View External Url" at bounding box center [576, 203] width 76 height 14
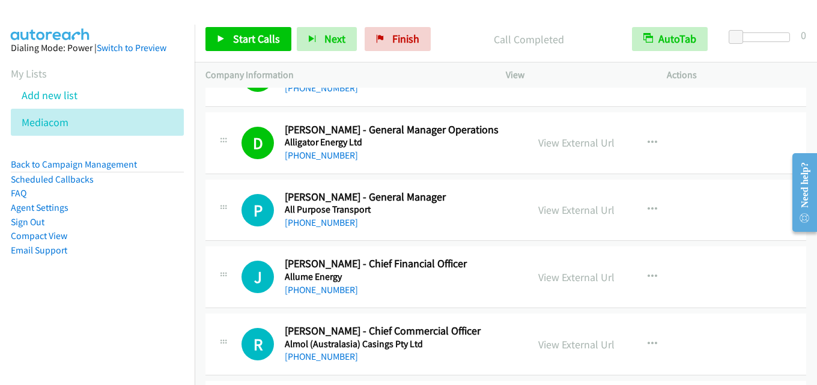
scroll to position [8162, 0]
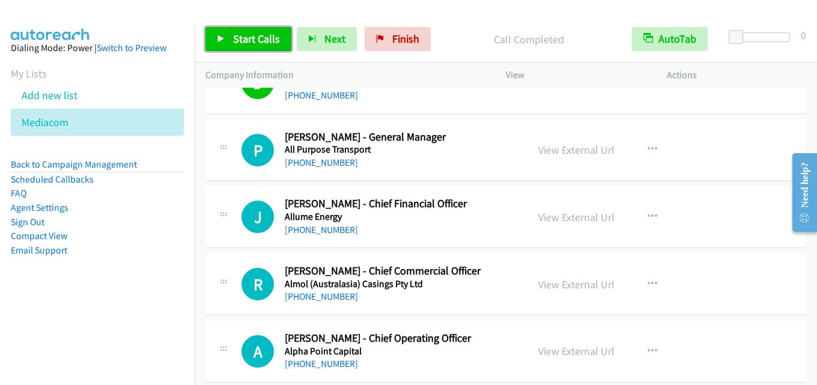
click at [235, 32] on span "Start Calls" at bounding box center [256, 39] width 47 height 14
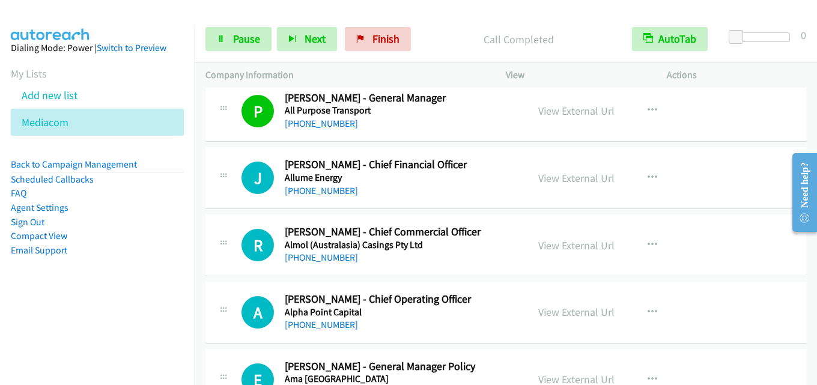
scroll to position [8222, 0]
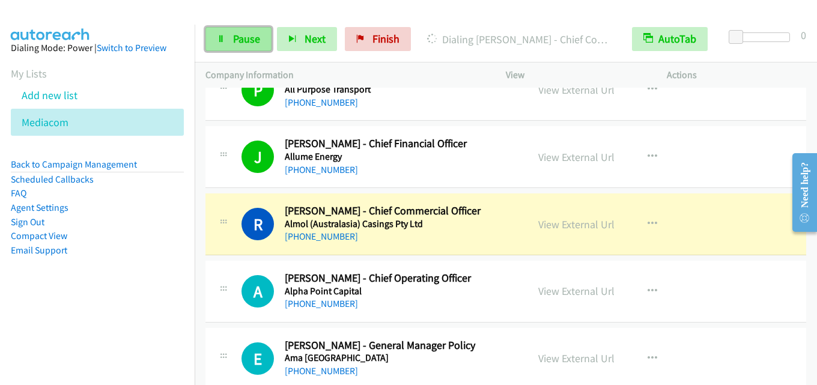
click at [223, 35] on icon at bounding box center [221, 39] width 8 height 8
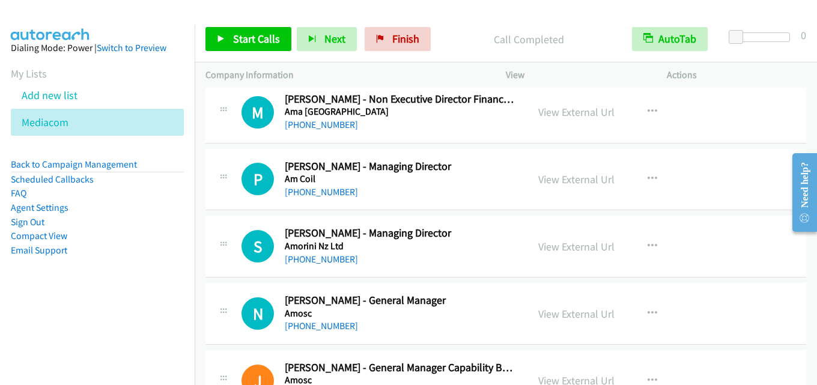
scroll to position [8522, 0]
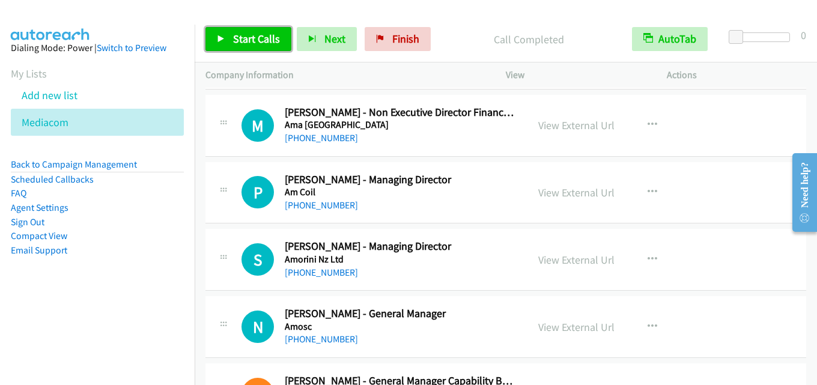
click at [229, 42] on link "Start Calls" at bounding box center [248, 39] width 86 height 24
